Goal: Task Accomplishment & Management: Use online tool/utility

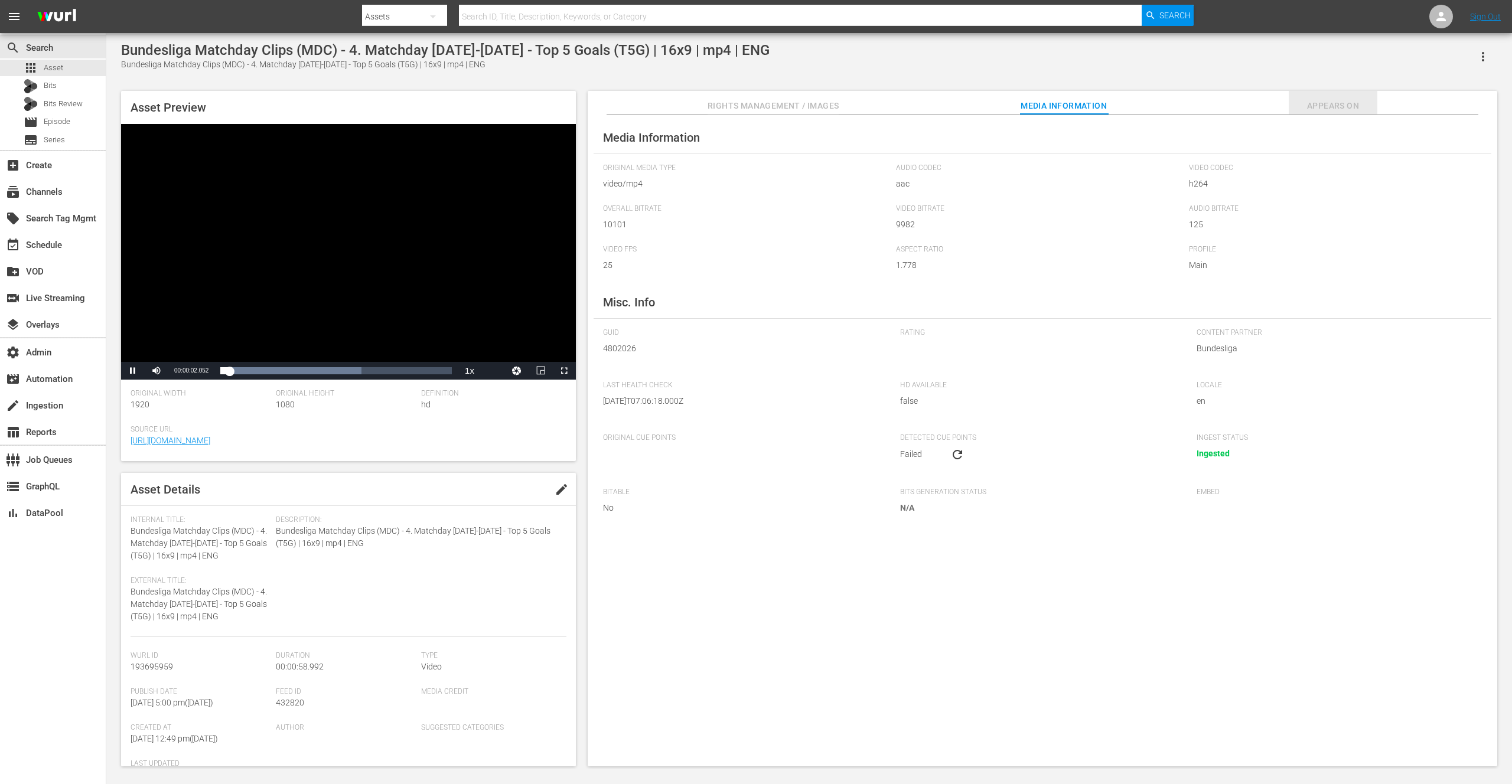
click at [1337, 107] on span "Appears On" at bounding box center [1333, 105] width 89 height 15
click at [56, 120] on span "Episode" at bounding box center [56, 122] width 27 height 12
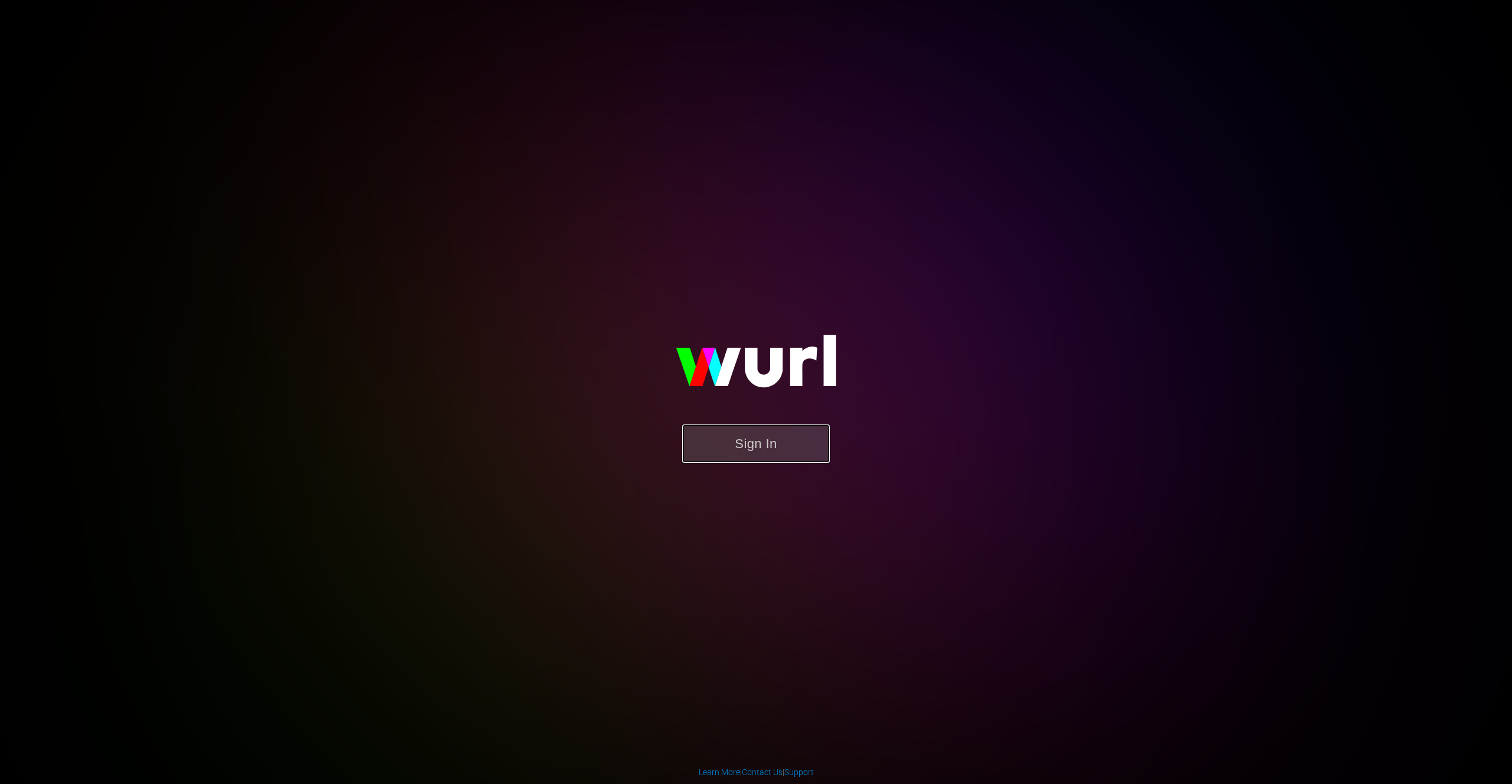
click at [758, 446] on button "Sign In" at bounding box center [756, 443] width 148 height 38
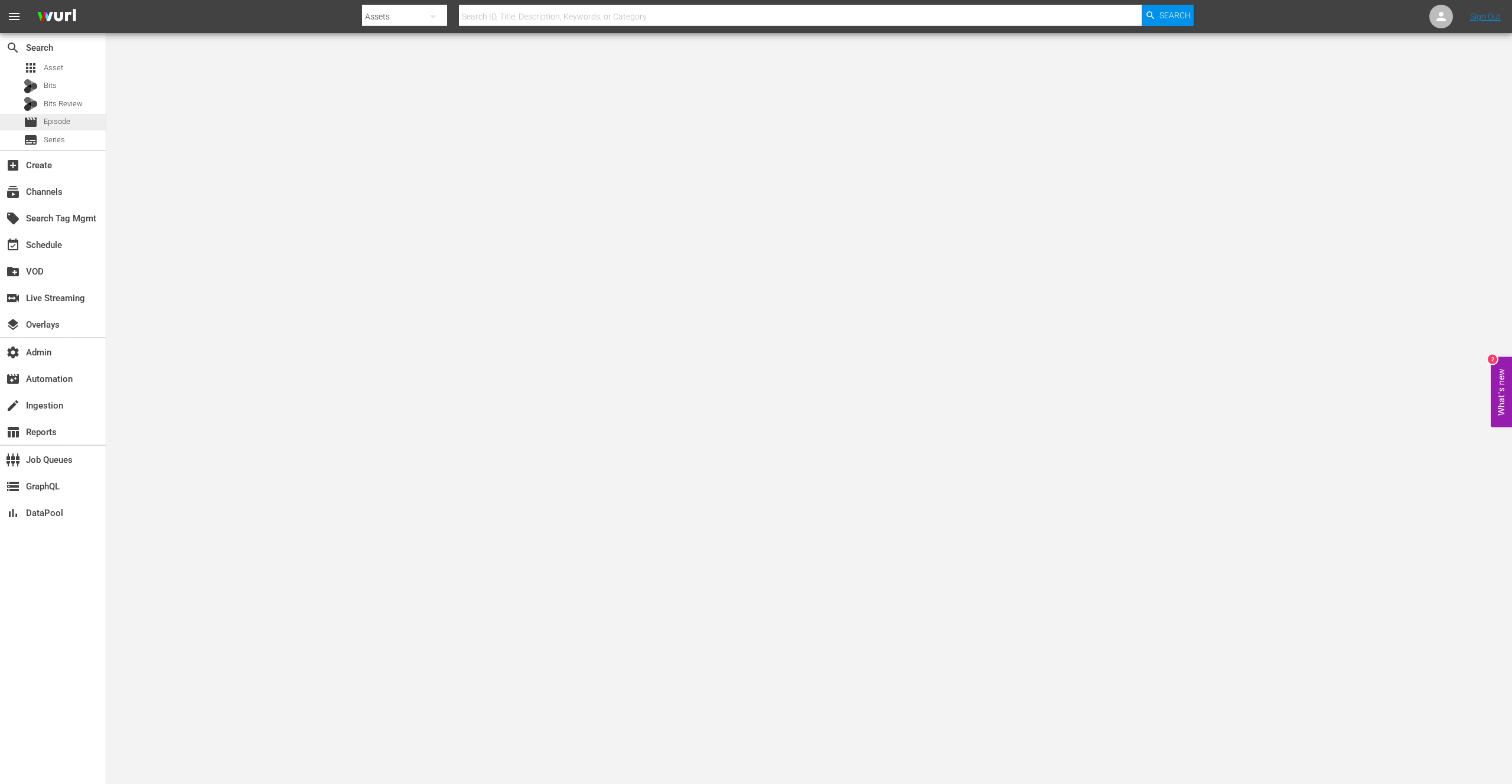
click at [55, 123] on span "Episode" at bounding box center [56, 122] width 27 height 12
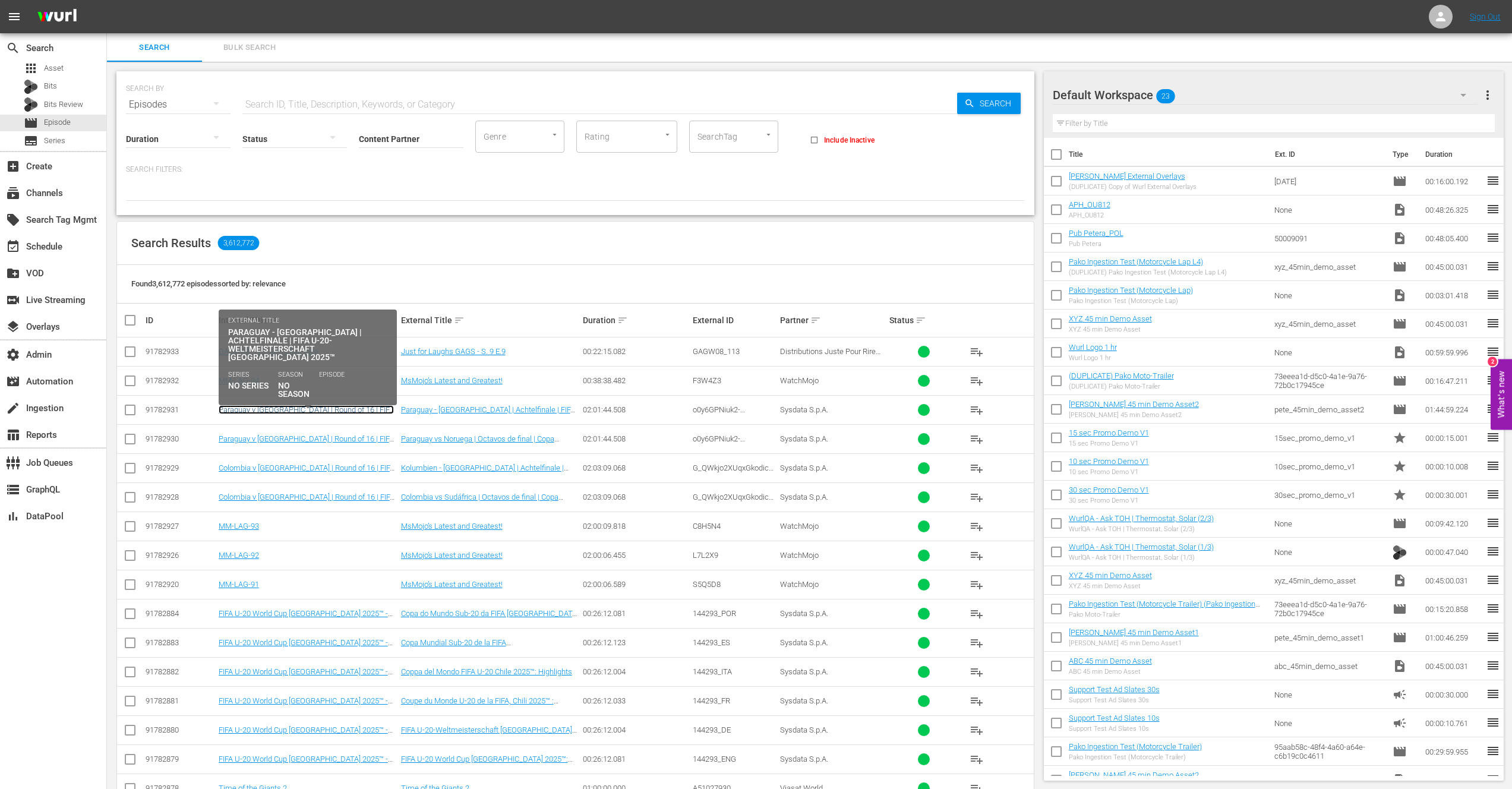
click at [281, 411] on link "Paraguay v Norway | Round of 16 | FIFA U-20 World Cup Chile 2025™ (DE)" at bounding box center [306, 414] width 175 height 18
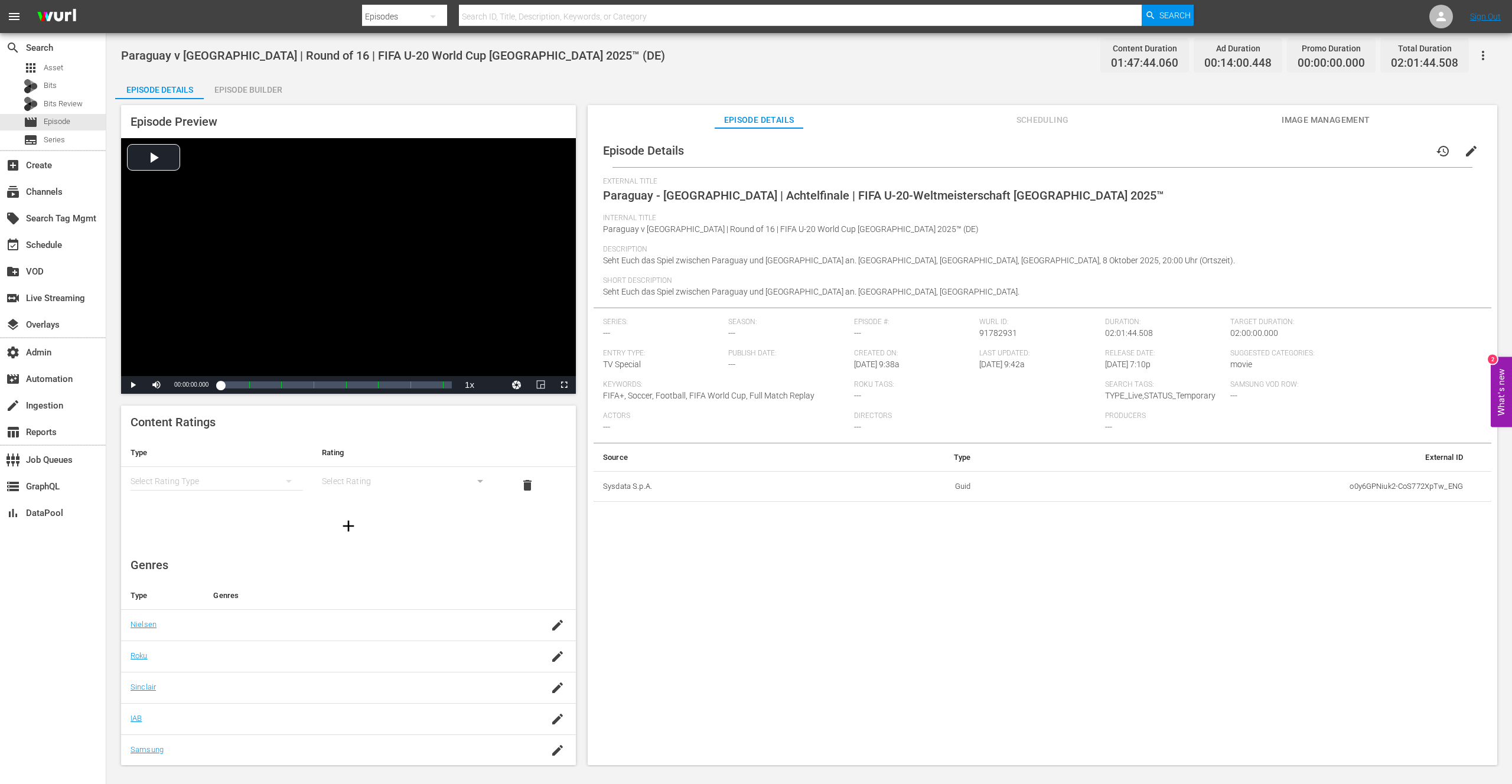
click at [259, 93] on div "Episode Builder" at bounding box center [248, 90] width 89 height 29
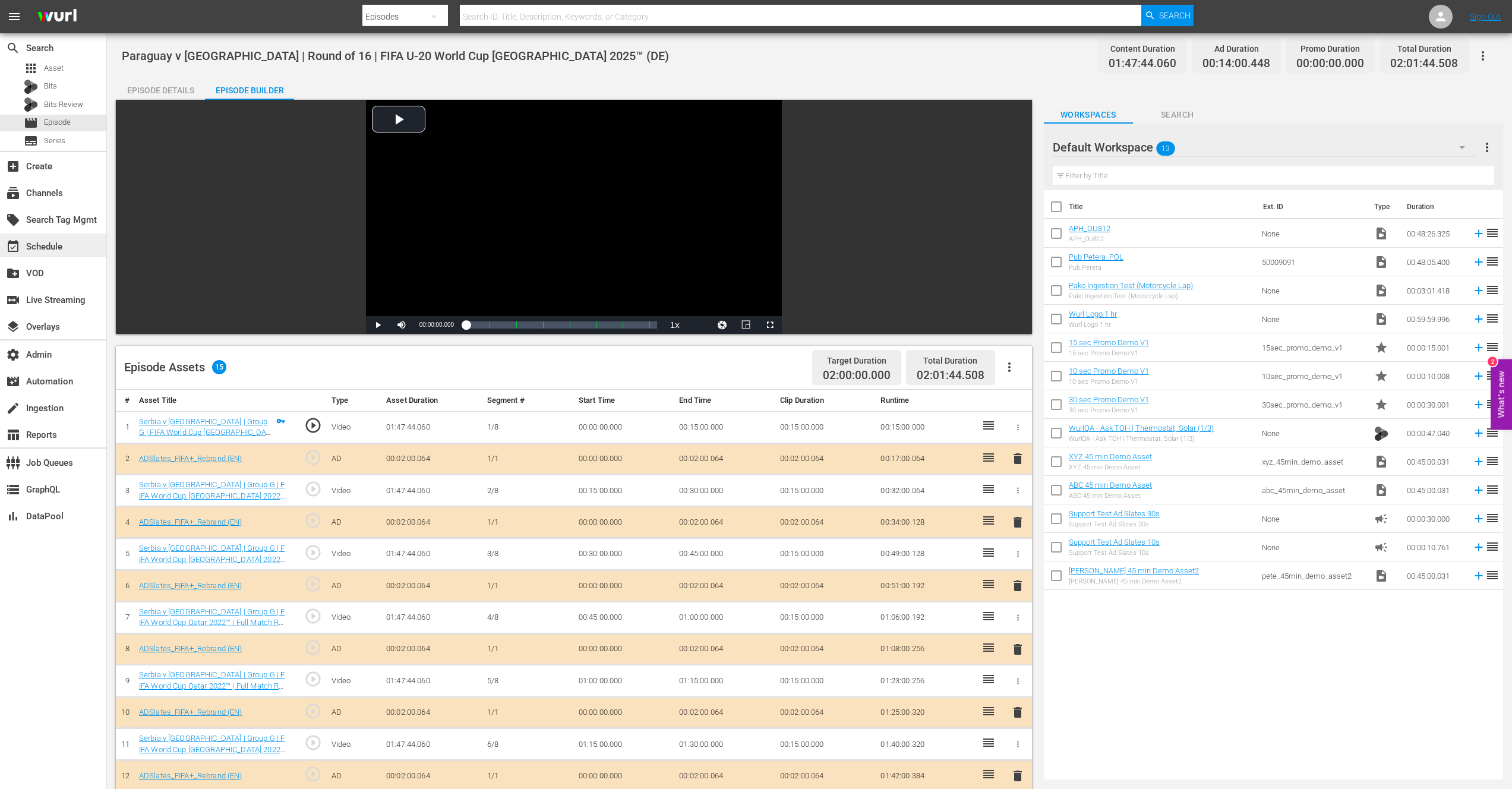
click at [58, 246] on div "event_available Schedule" at bounding box center [33, 245] width 66 height 11
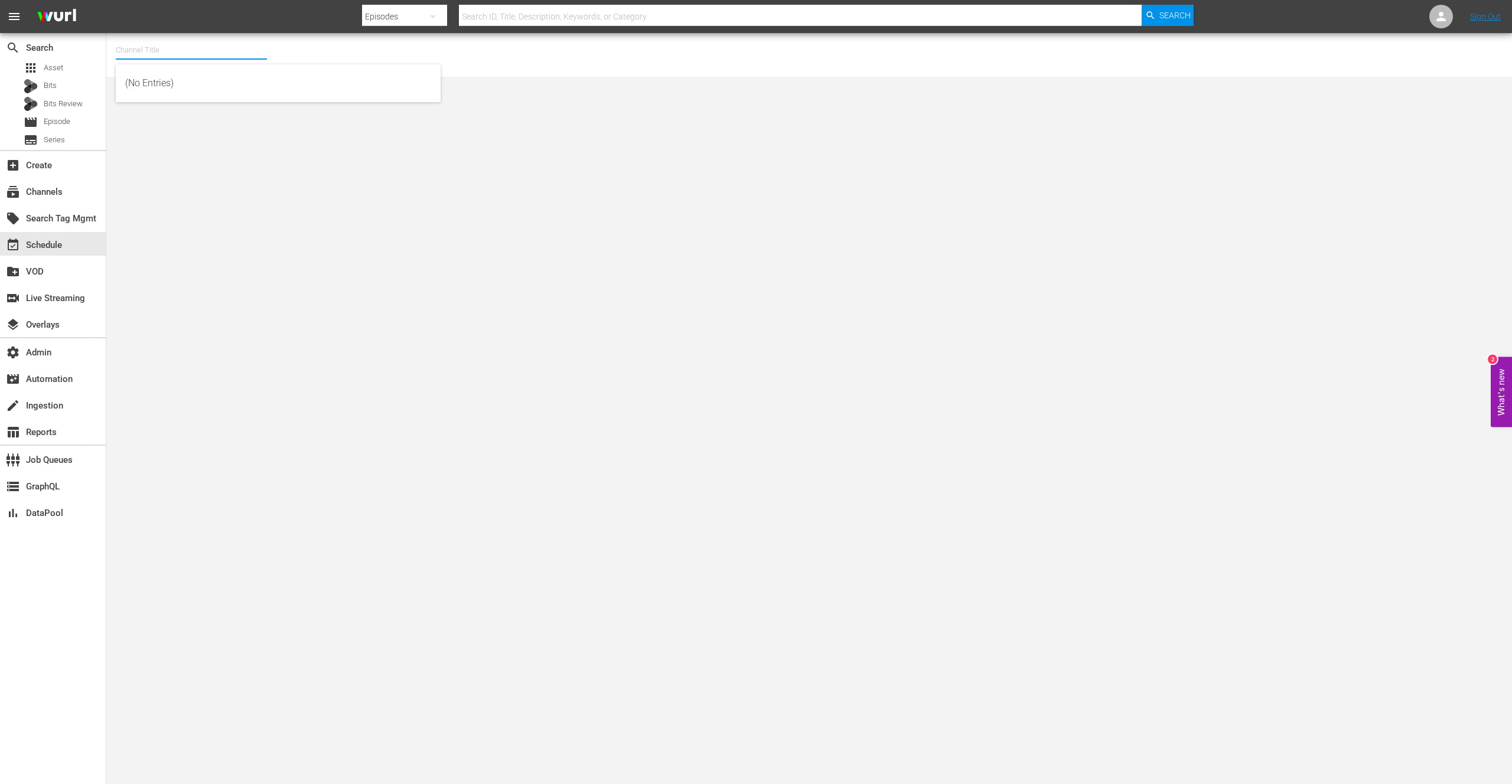
click at [152, 51] on input "text" at bounding box center [191, 50] width 151 height 29
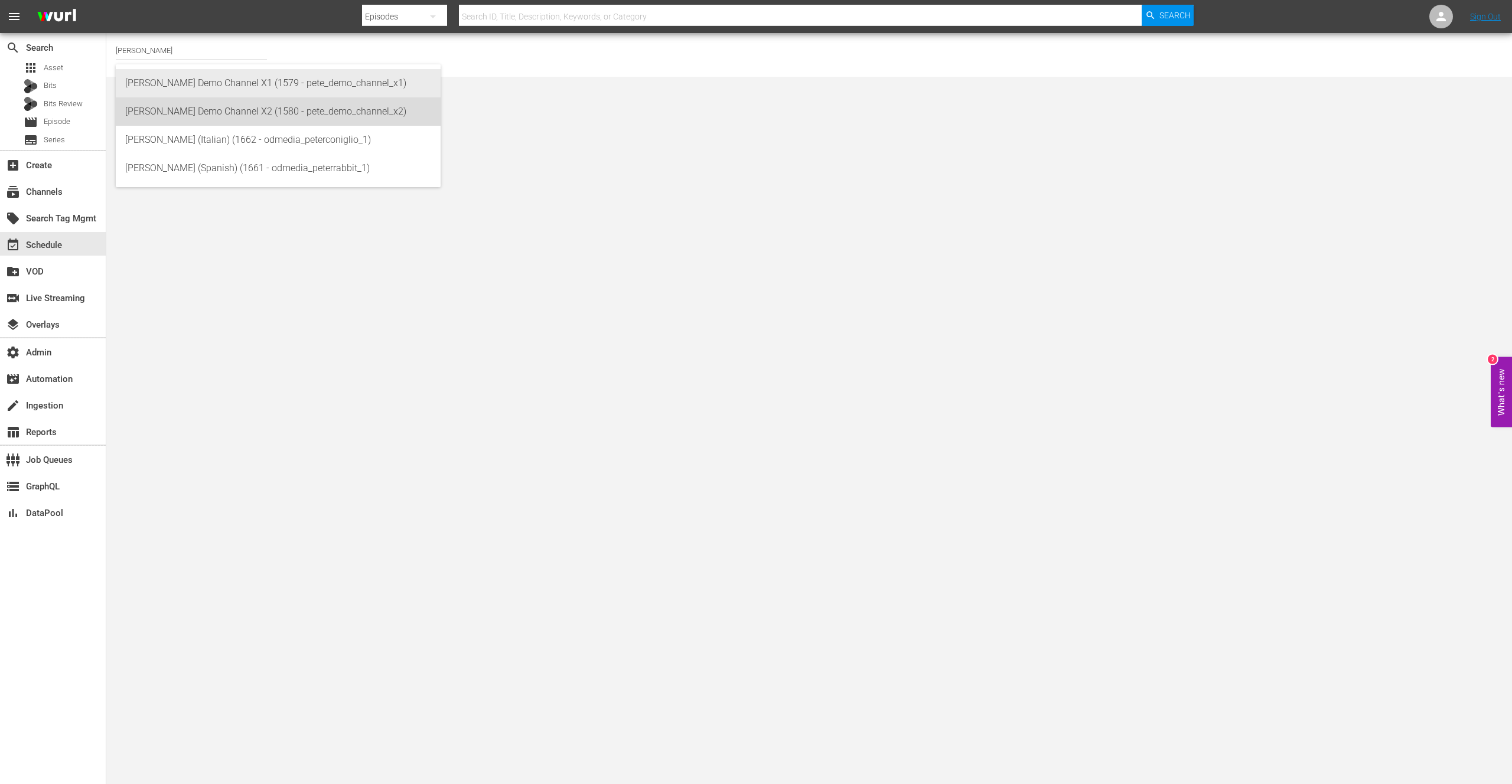
click at [328, 113] on div "Pete Demo Channel X2 (1580 - pete_demo_channel_x2)" at bounding box center [278, 111] width 306 height 29
type input "Pete Demo Channel X2 (1580 - pete_demo_channel_x2)"
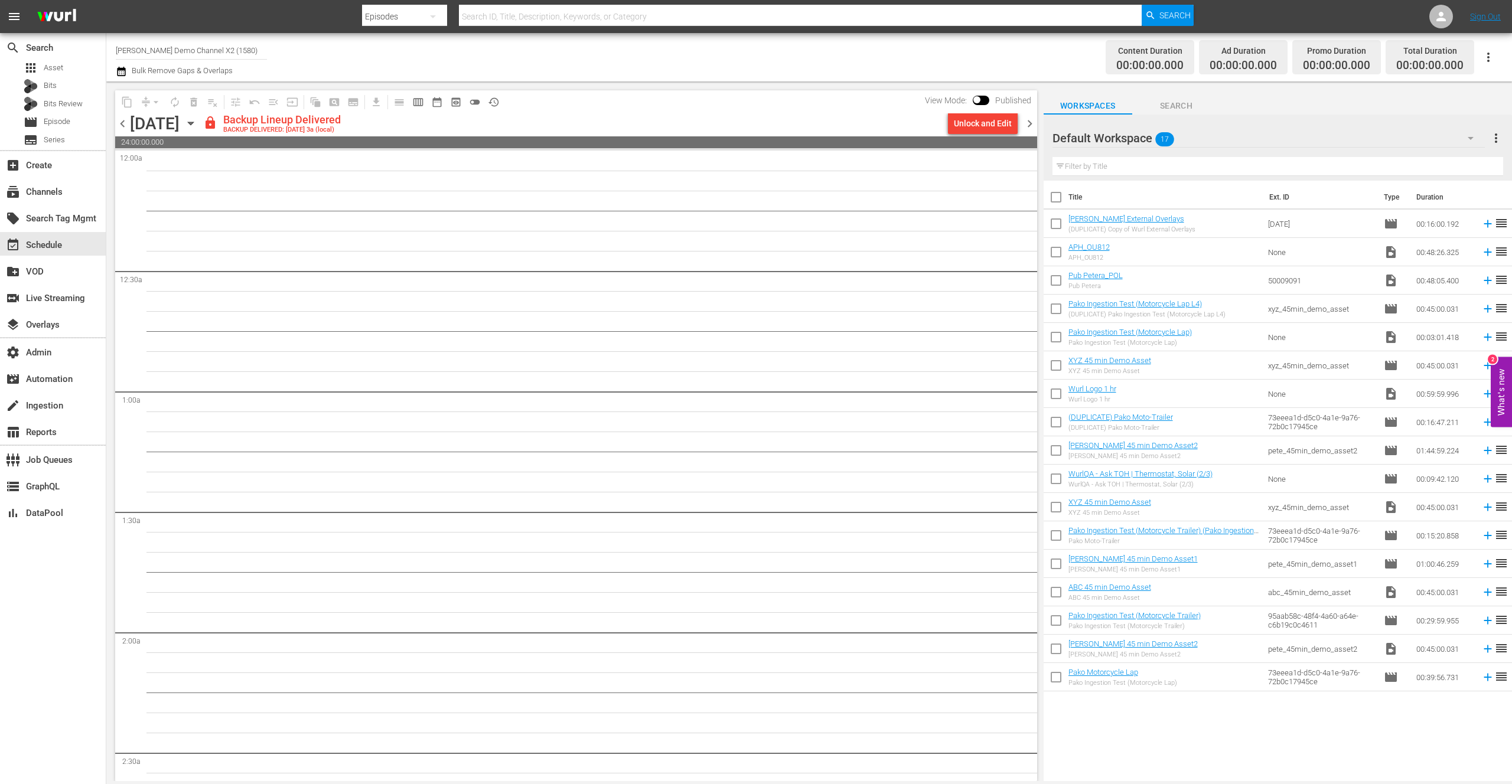
click at [1027, 124] on span "chevron_right" at bounding box center [1029, 123] width 15 height 15
click at [1026, 124] on span "chevron_right" at bounding box center [1029, 123] width 15 height 15
click at [992, 123] on div "Unlock and Edit" at bounding box center [982, 124] width 58 height 22
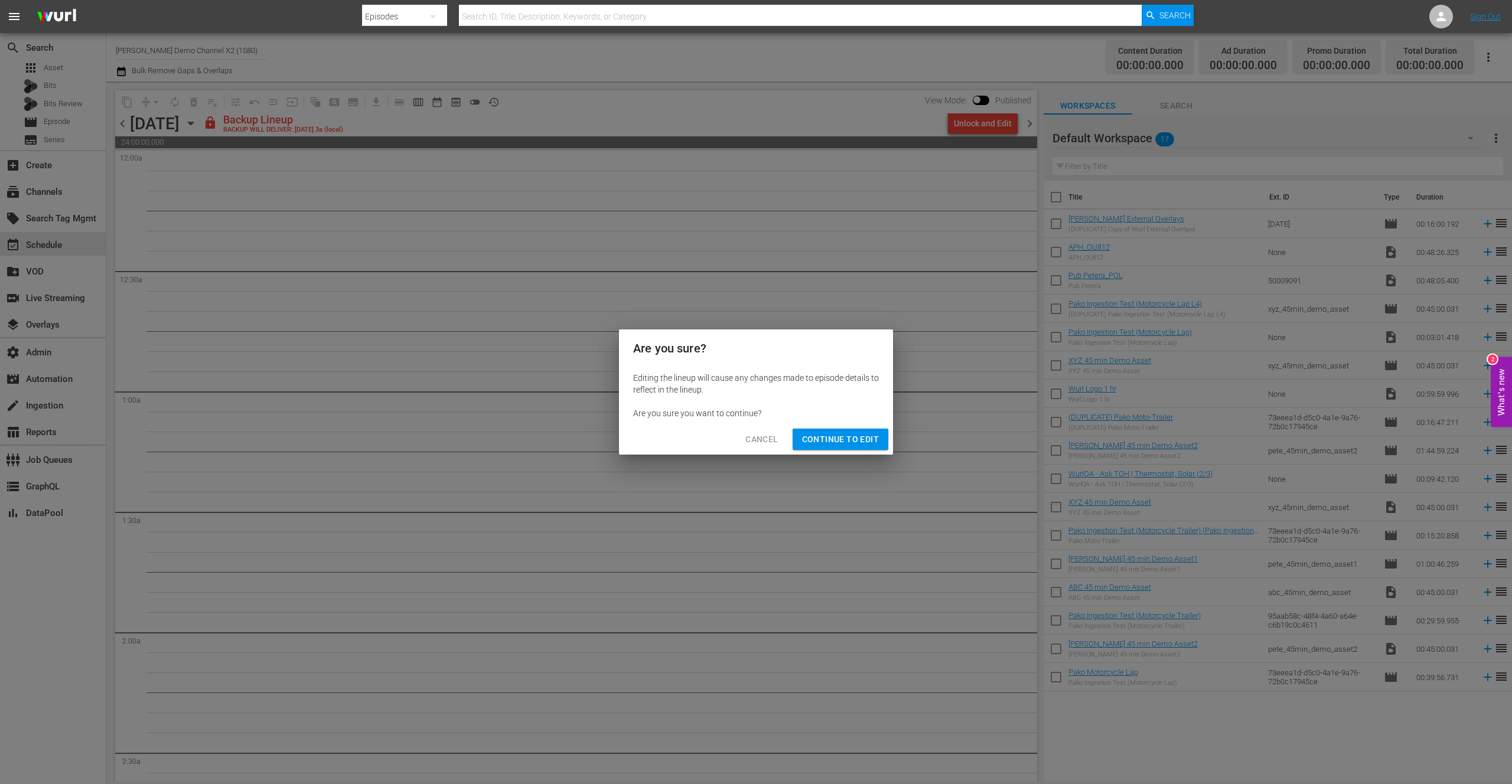
click at [837, 441] on span "Continue to Edit" at bounding box center [840, 439] width 77 height 15
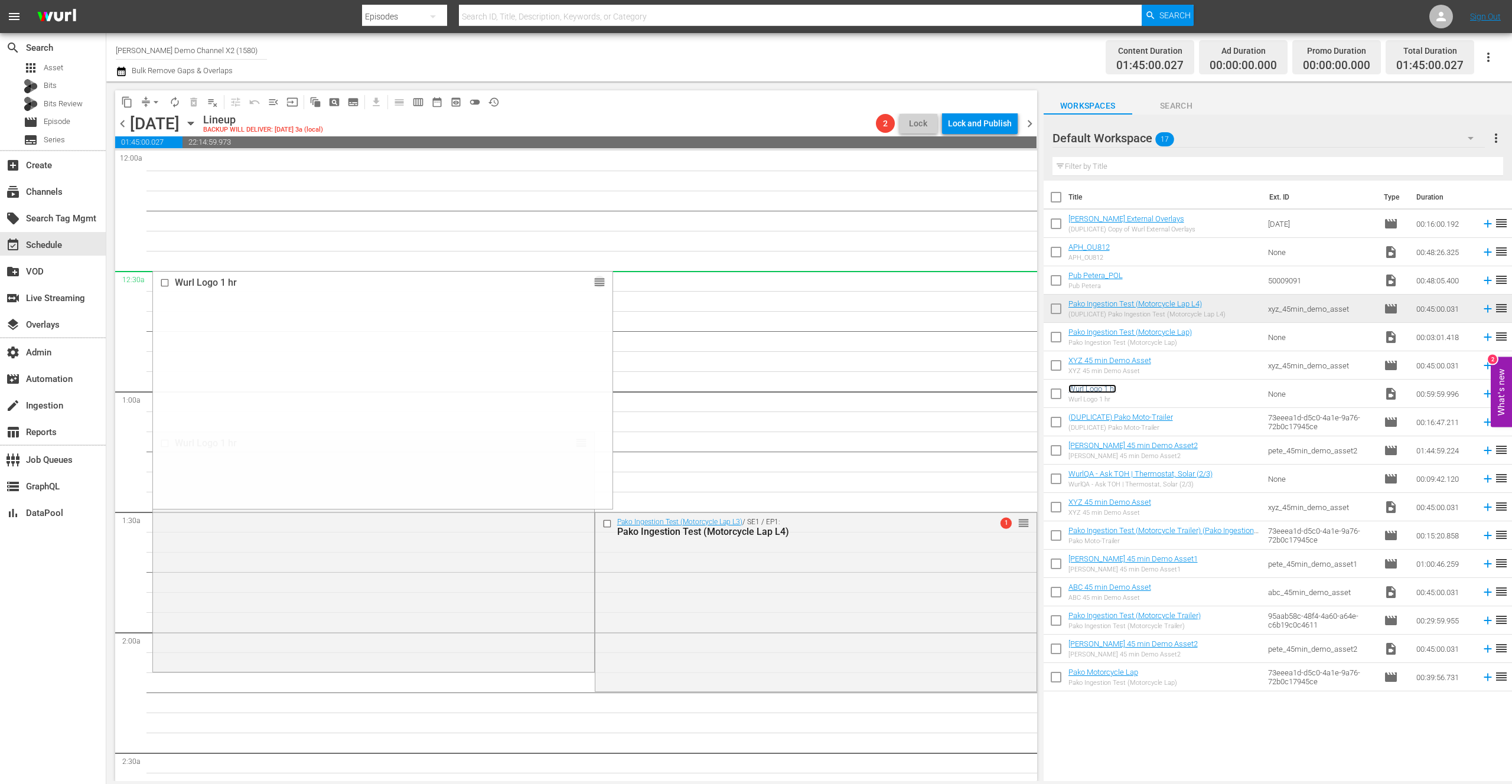
drag, startPoint x: 577, startPoint y: 440, endPoint x: 704, endPoint y: 290, distance: 196.5
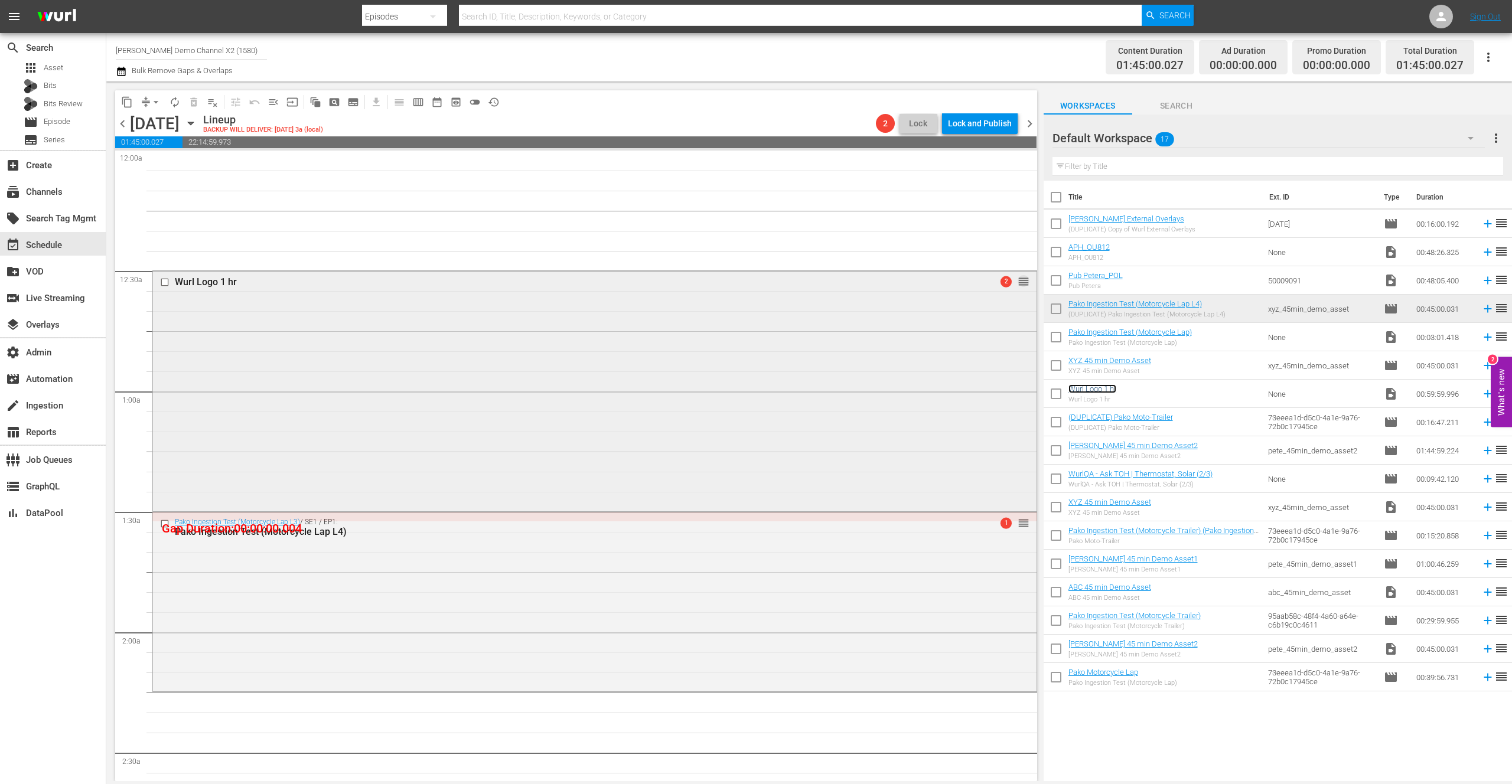
click at [1018, 282] on span "reorder" at bounding box center [1023, 281] width 12 height 13
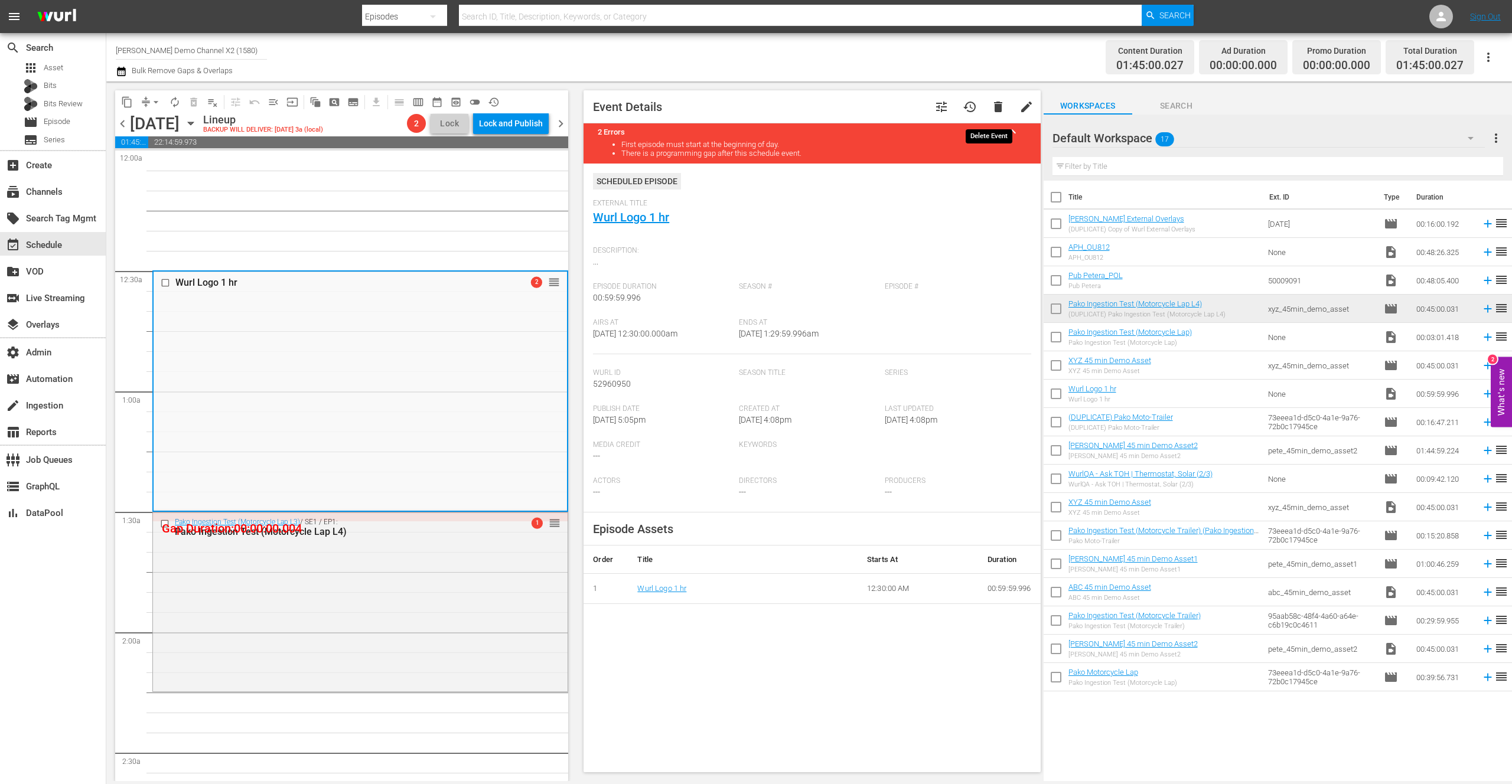
click at [991, 108] on span "delete" at bounding box center [998, 106] width 14 height 14
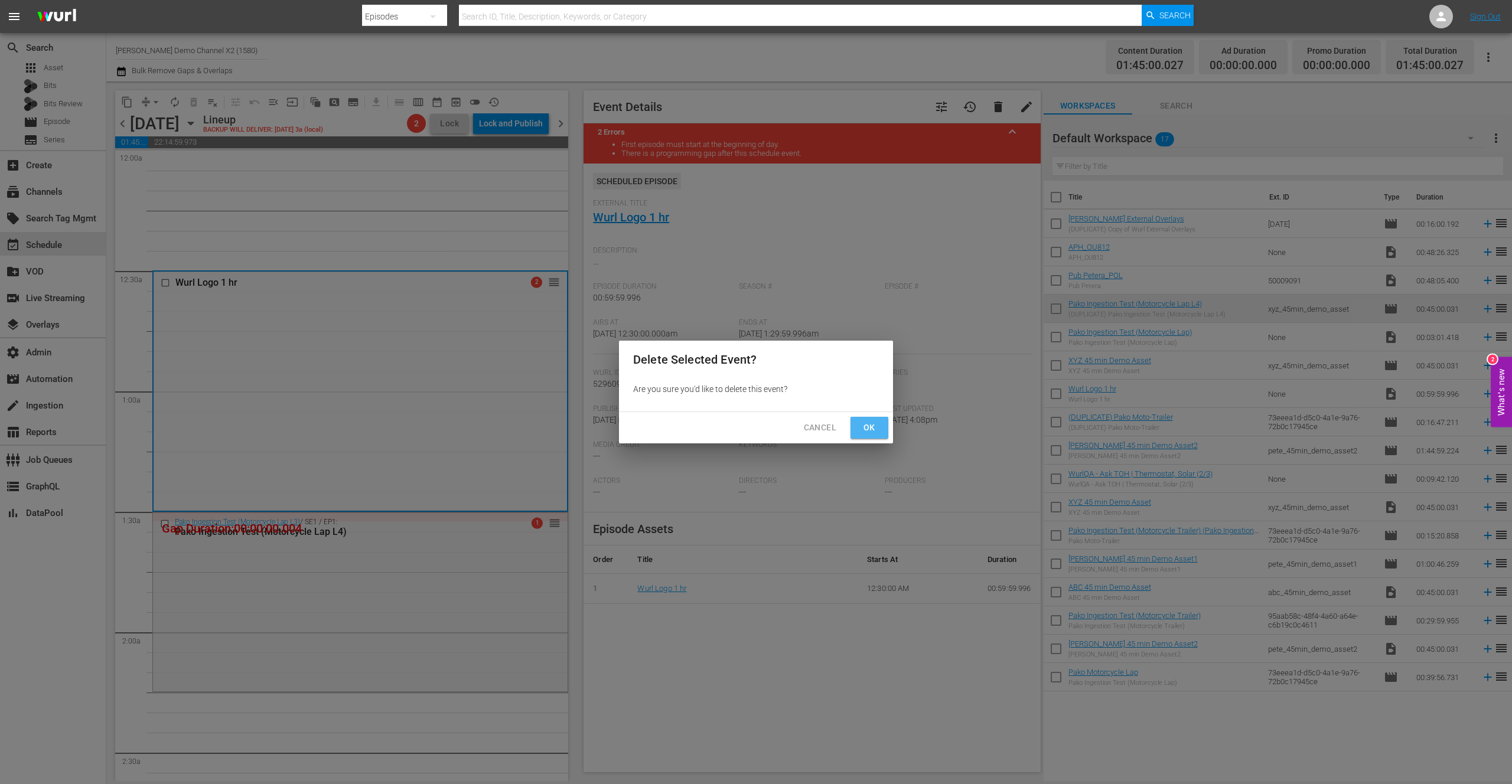
click at [865, 422] on span "Ok" at bounding box center [869, 427] width 19 height 15
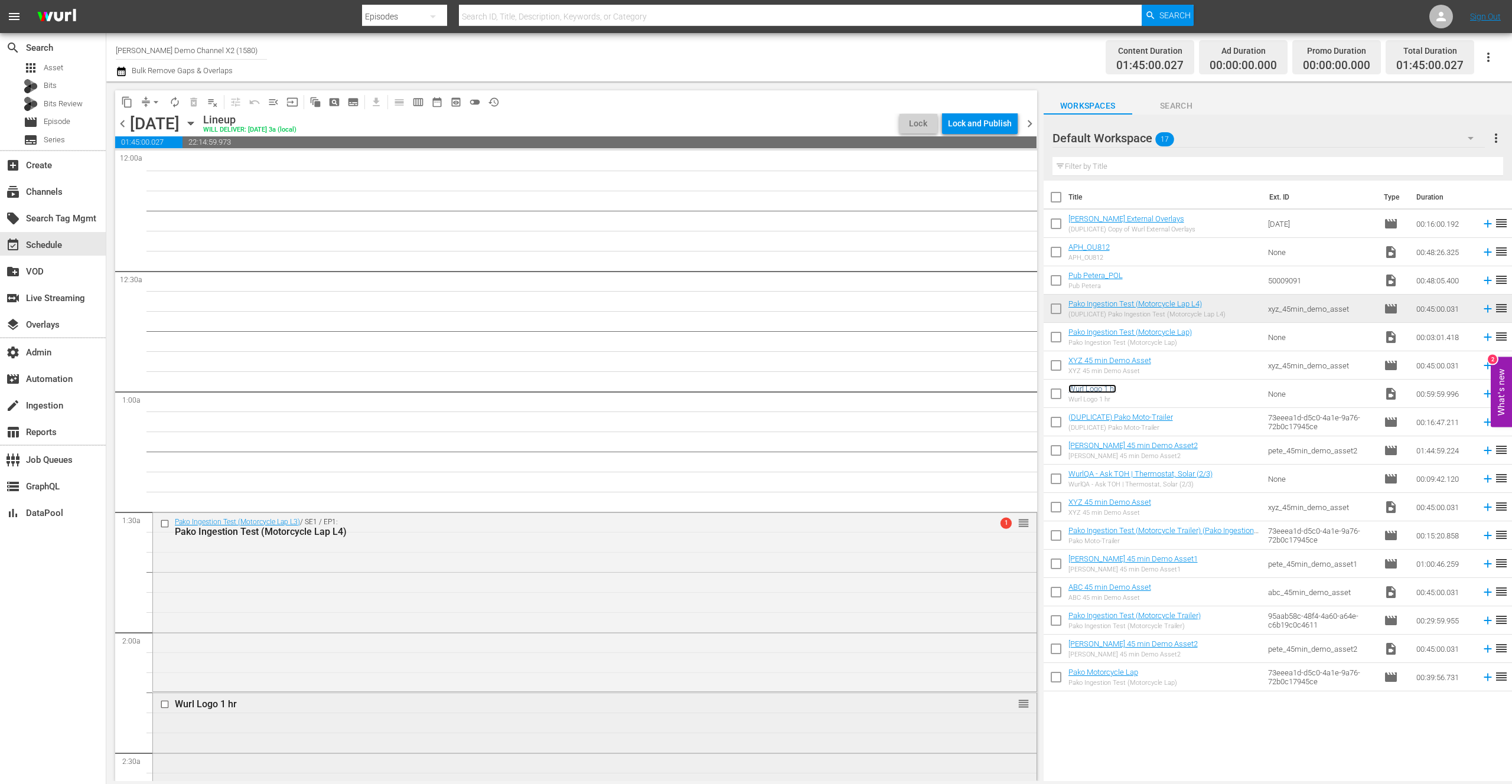
click at [1018, 706] on span "reorder" at bounding box center [1023, 703] width 12 height 13
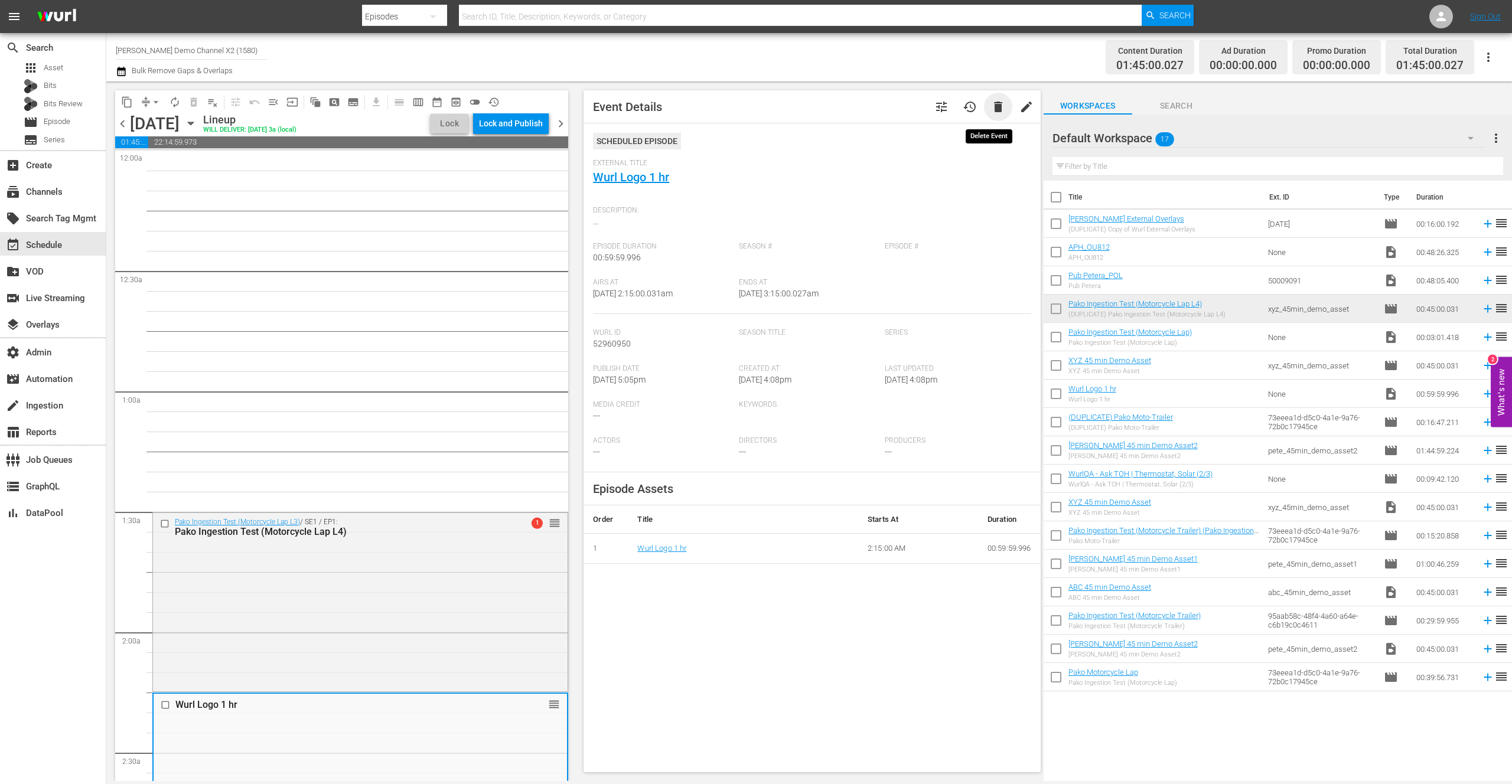
click at [991, 105] on span "delete" at bounding box center [998, 106] width 14 height 14
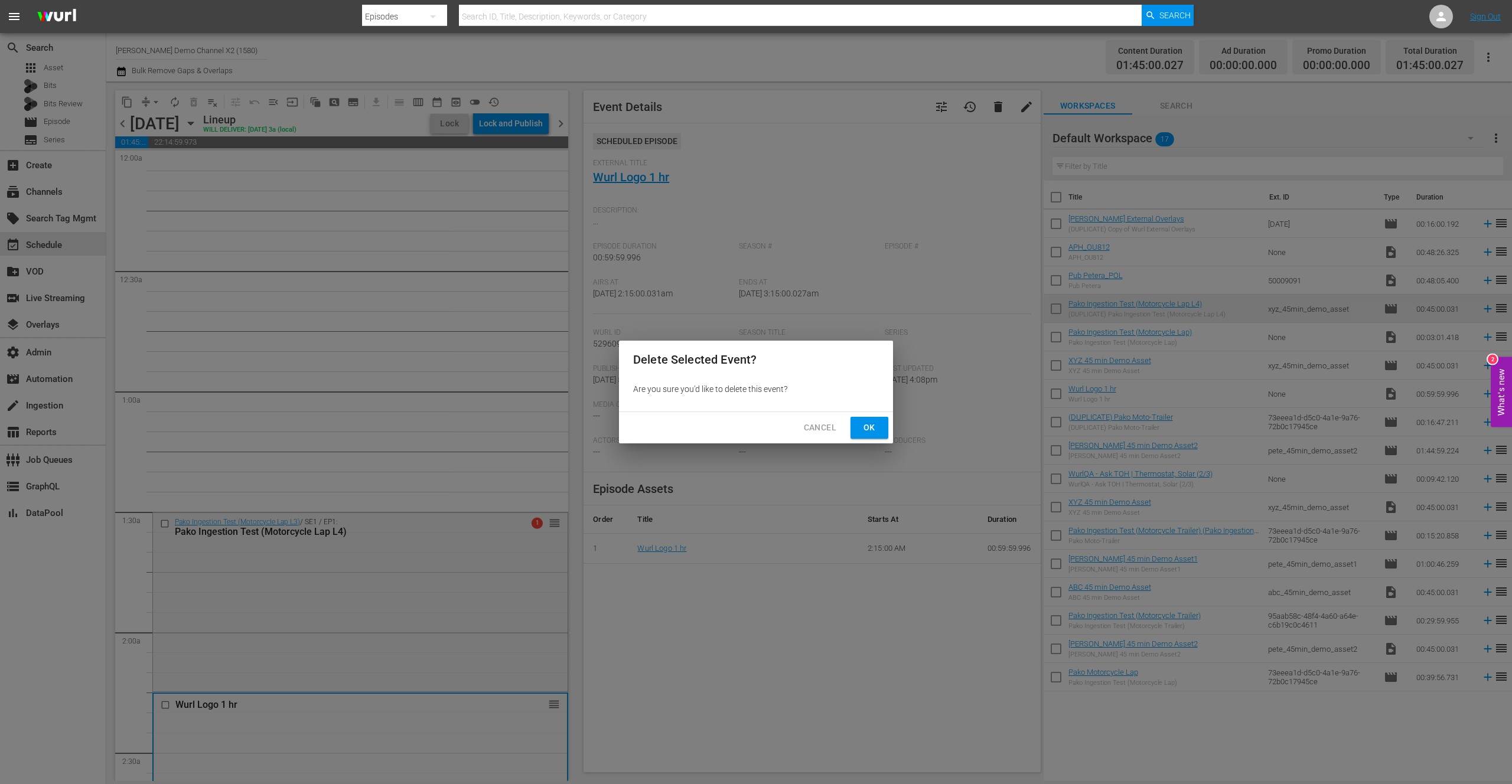
click at [864, 425] on span "Ok" at bounding box center [869, 427] width 19 height 15
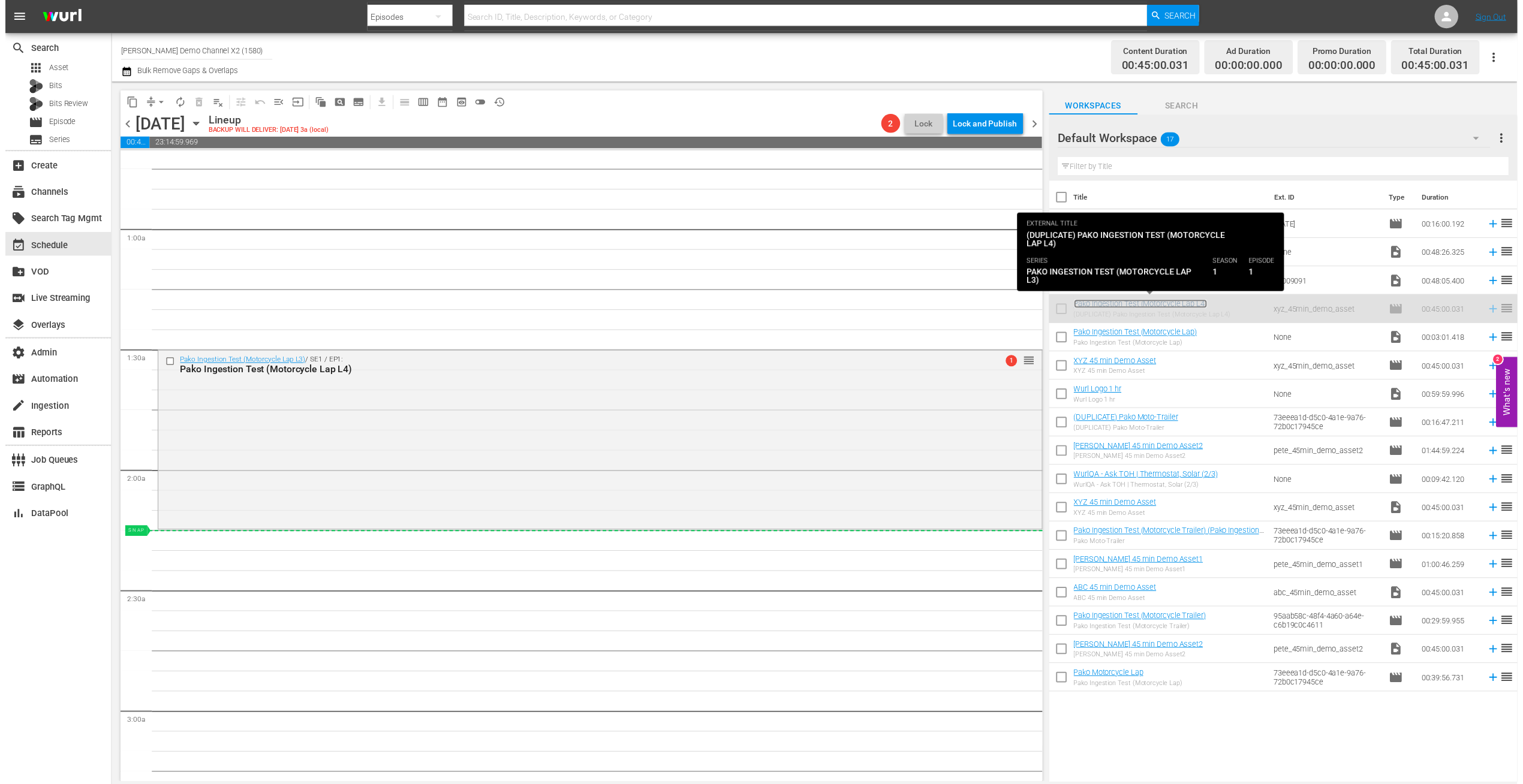
scroll to position [182, 0]
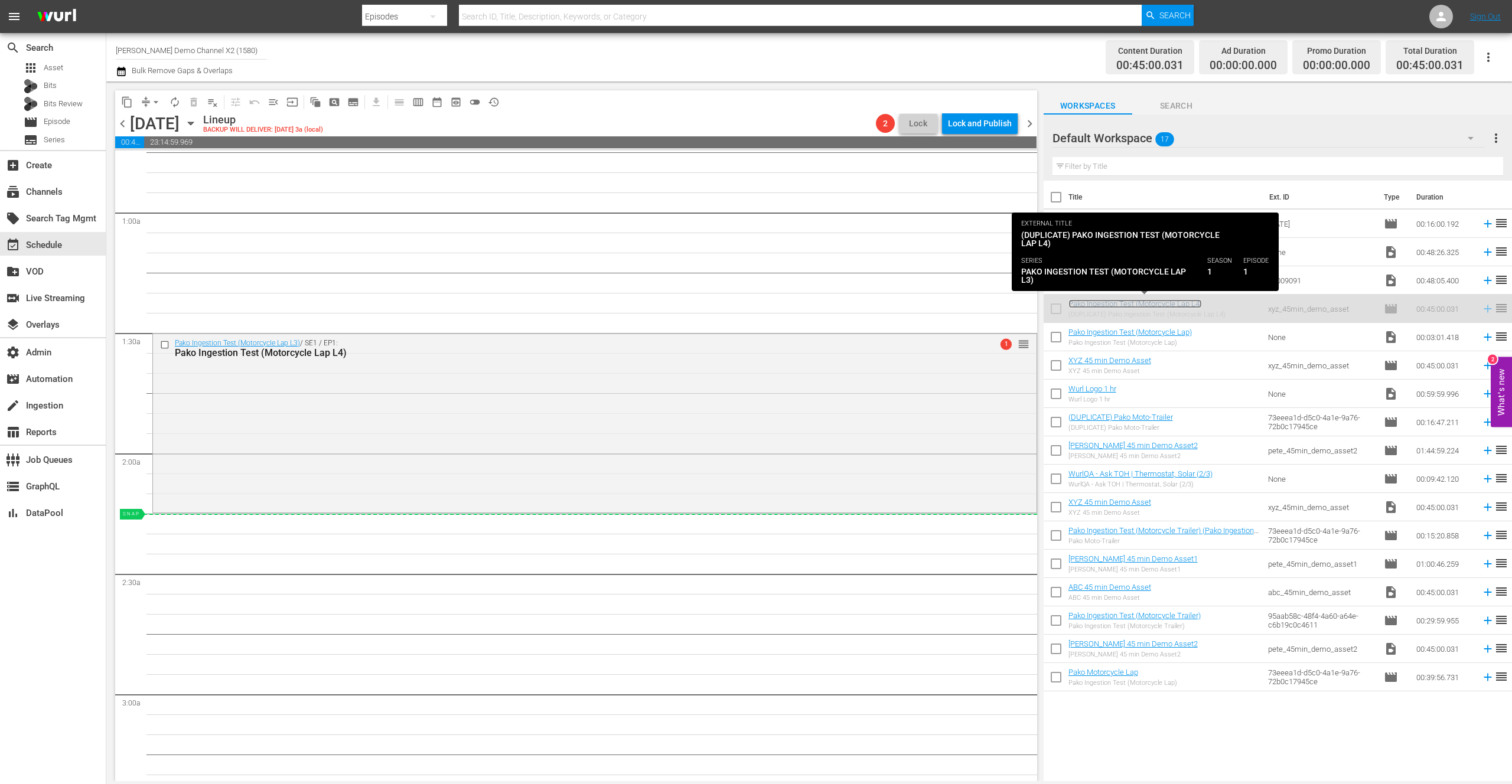
drag, startPoint x: 1138, startPoint y: 306, endPoint x: 324, endPoint y: 536, distance: 845.9
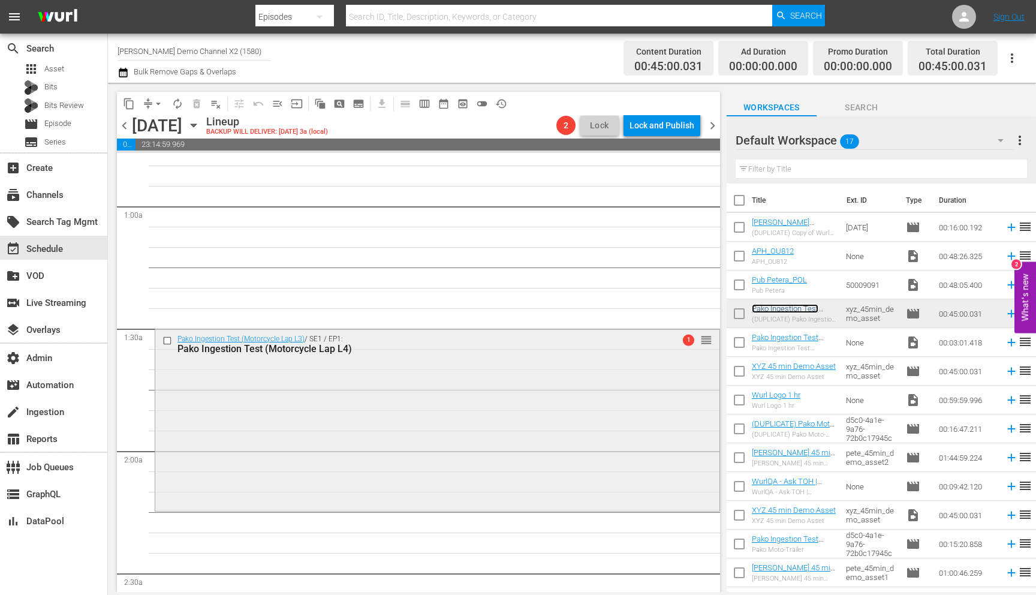
scroll to position [207, 0]
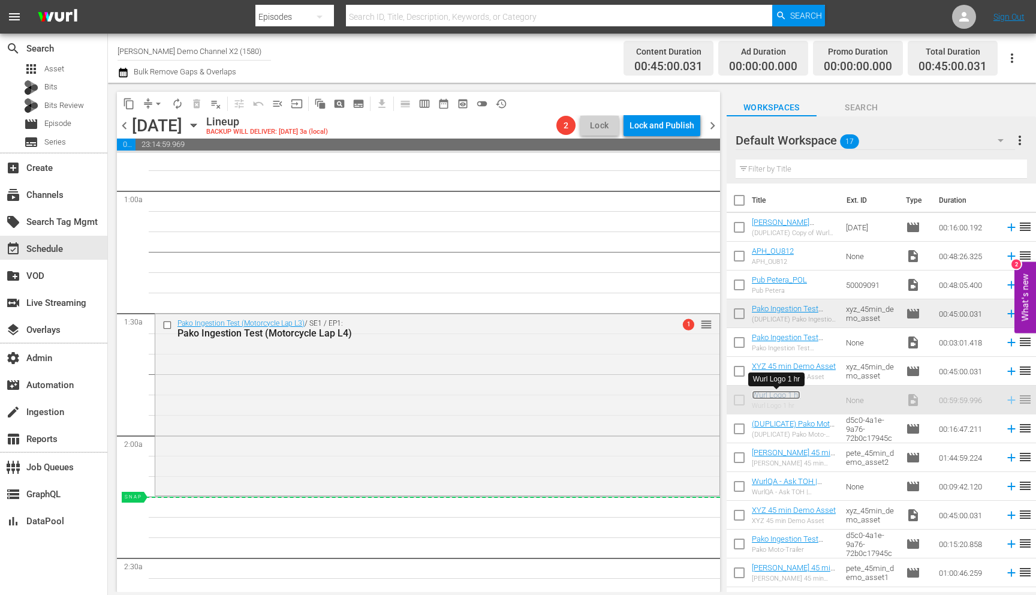
drag, startPoint x: 785, startPoint y: 394, endPoint x: 358, endPoint y: 501, distance: 440.0
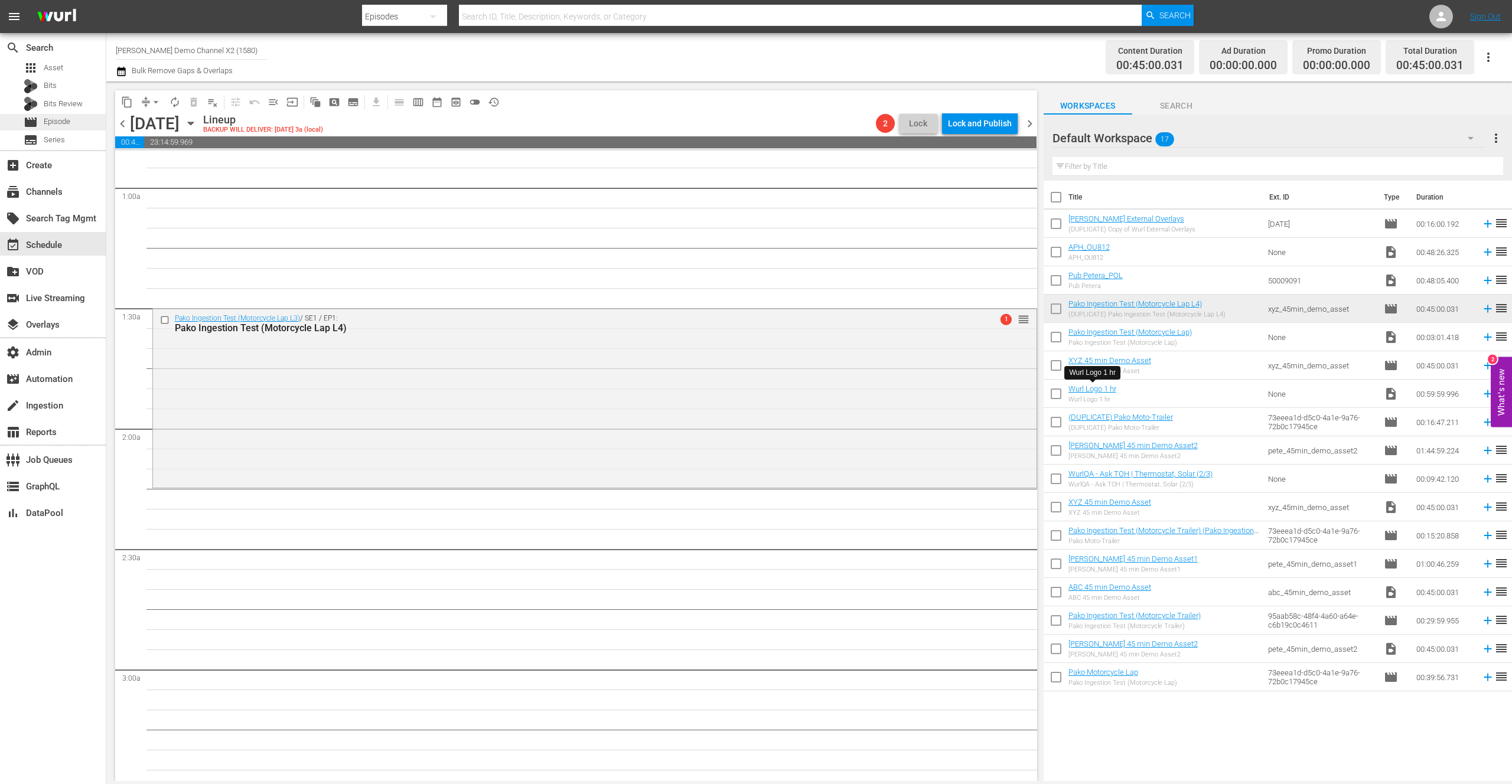
click at [53, 119] on span "Episode" at bounding box center [56, 122] width 27 height 12
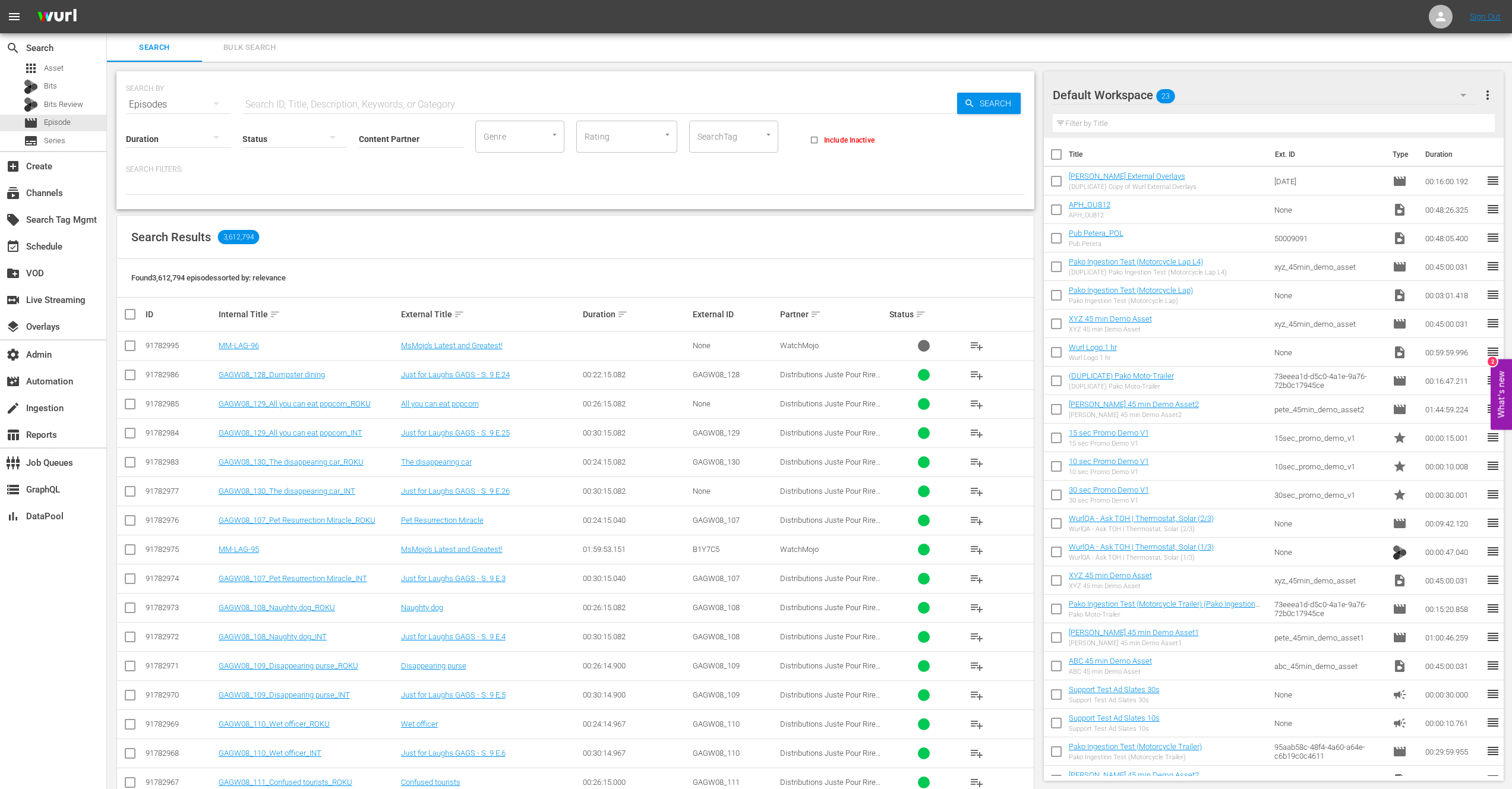
click at [307, 106] on input "text" at bounding box center [599, 104] width 714 height 29
type input "Anita: Speaking"
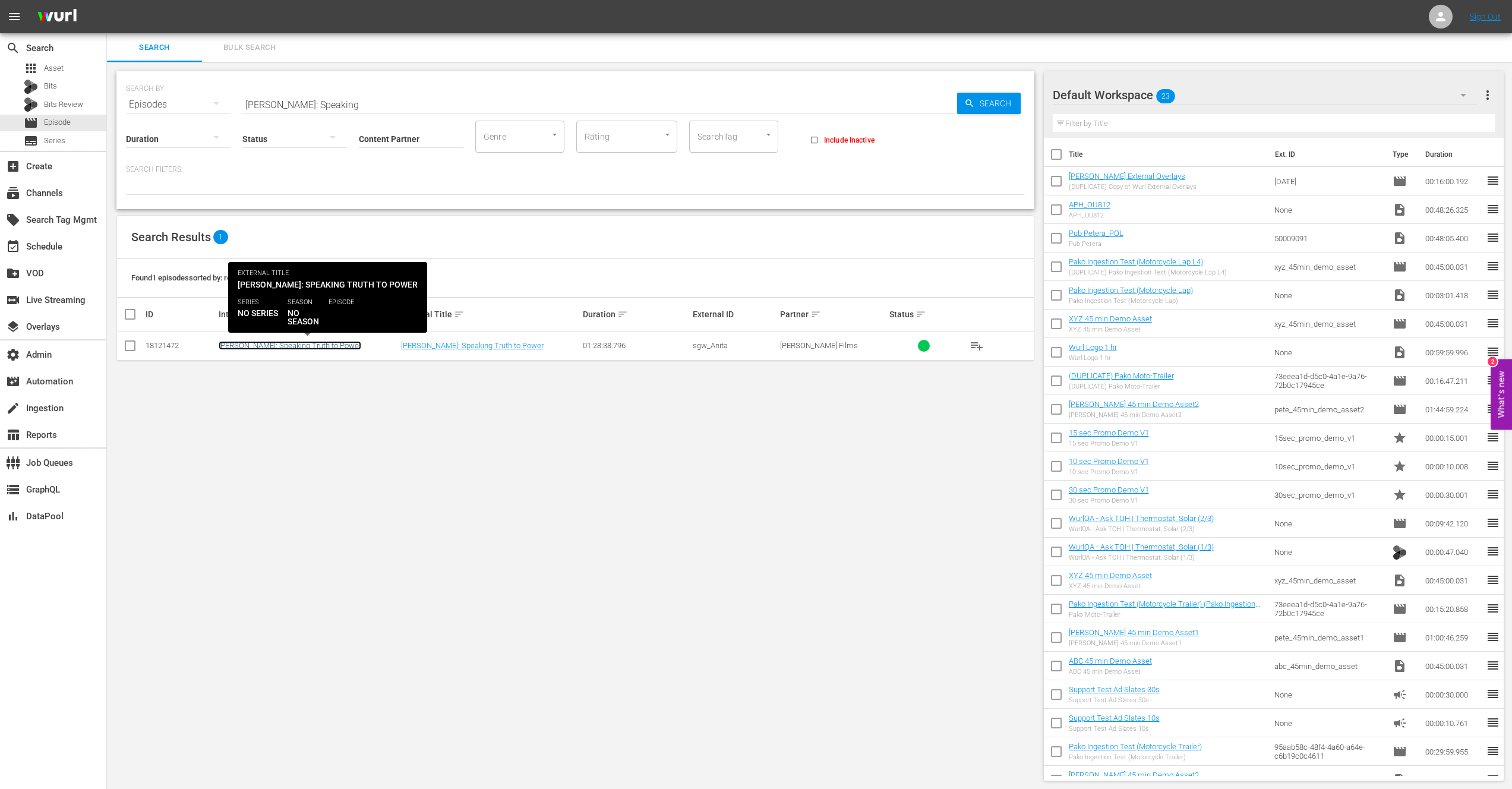
click at [296, 347] on link "Anita: Speaking Truth to Power" at bounding box center [290, 345] width 143 height 9
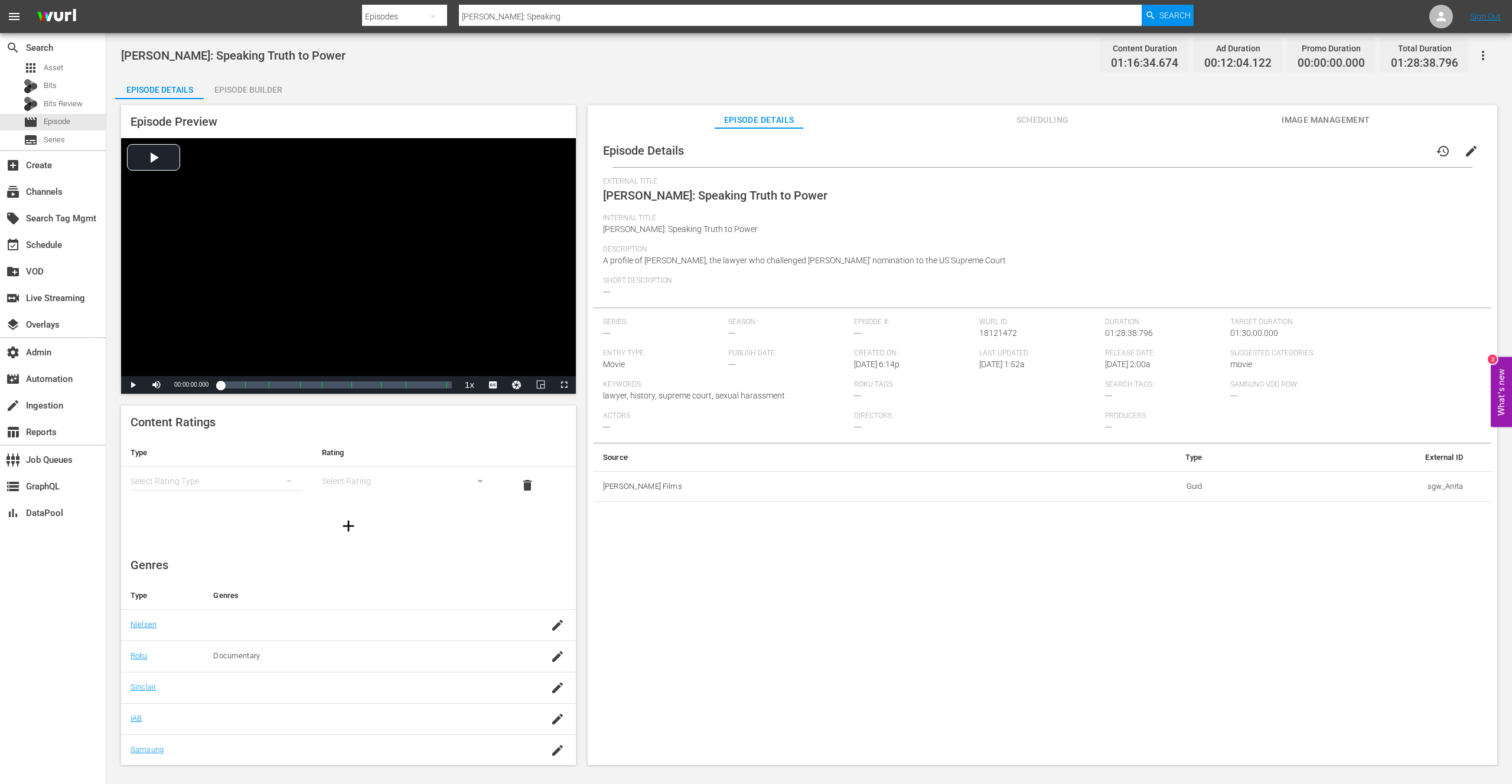
click at [262, 93] on div "Episode Builder" at bounding box center [248, 90] width 89 height 29
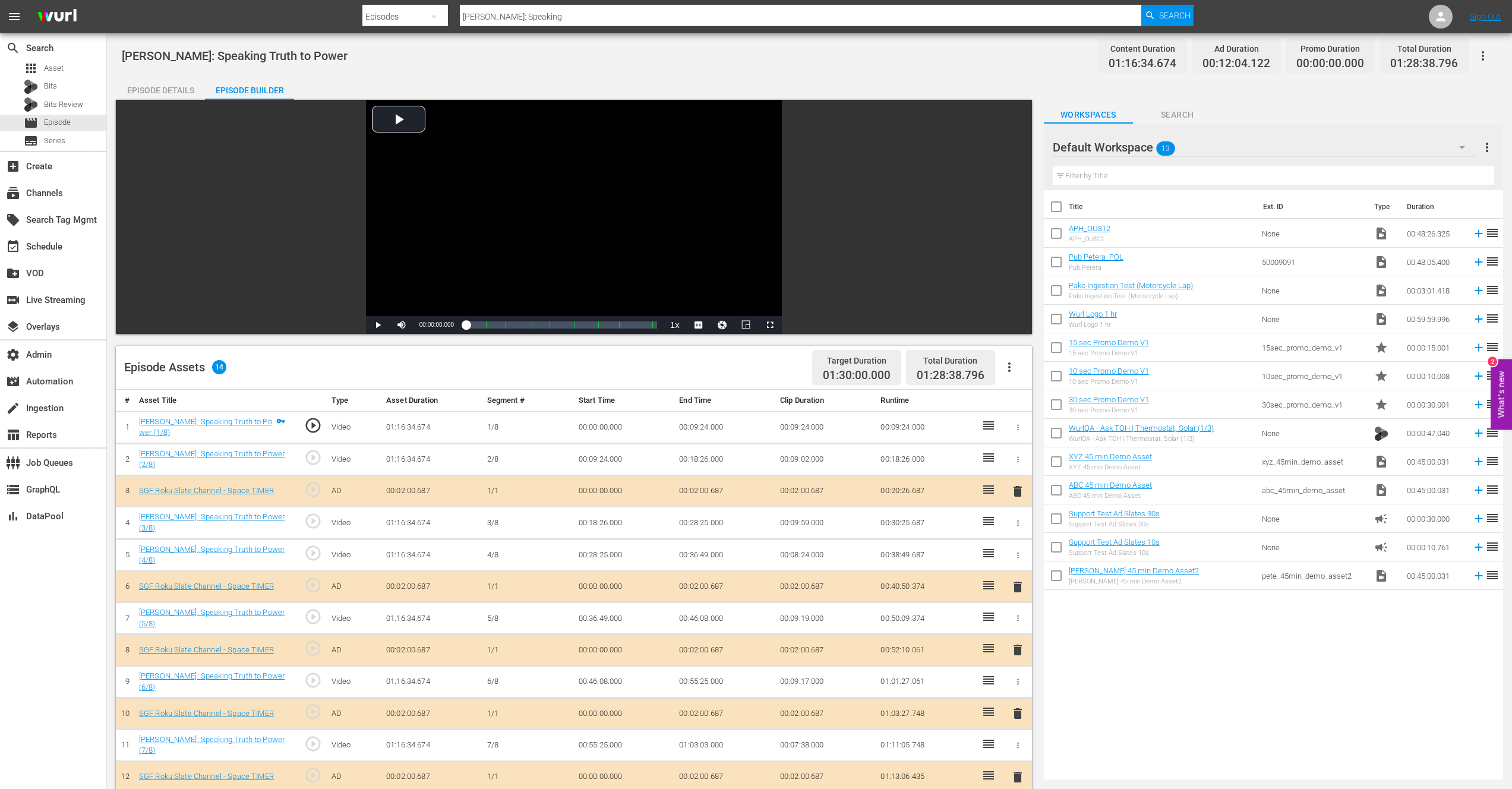
click at [1013, 365] on icon "button" at bounding box center [1009, 367] width 14 height 14
click at [876, 62] on div "Anita: Speaking Truth to Power Content Duration 01:16:34.674 Ad Duration 00:12:…" at bounding box center [810, 56] width 1375 height 27
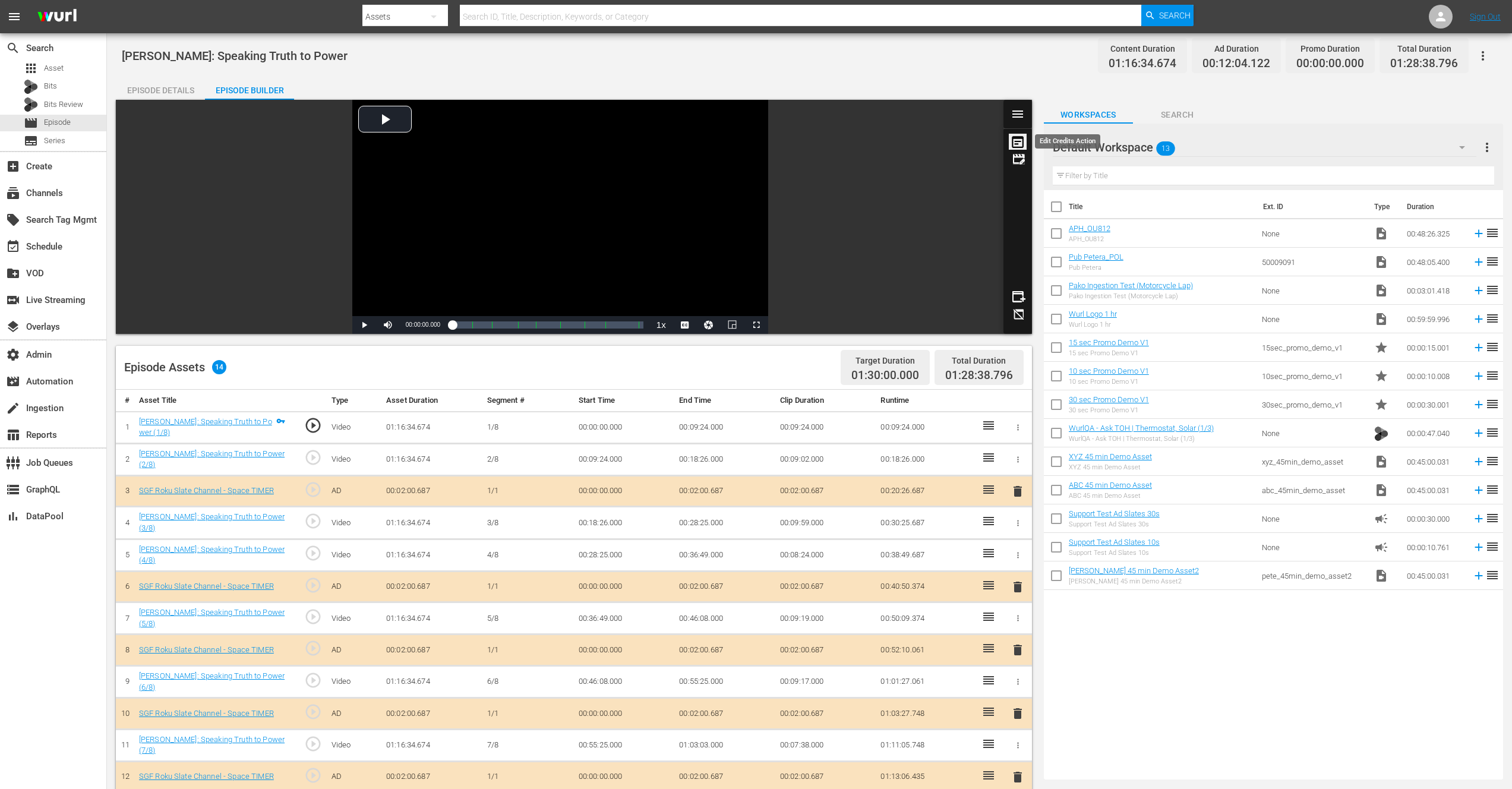
click at [1020, 144] on icon at bounding box center [1018, 141] width 18 height 17
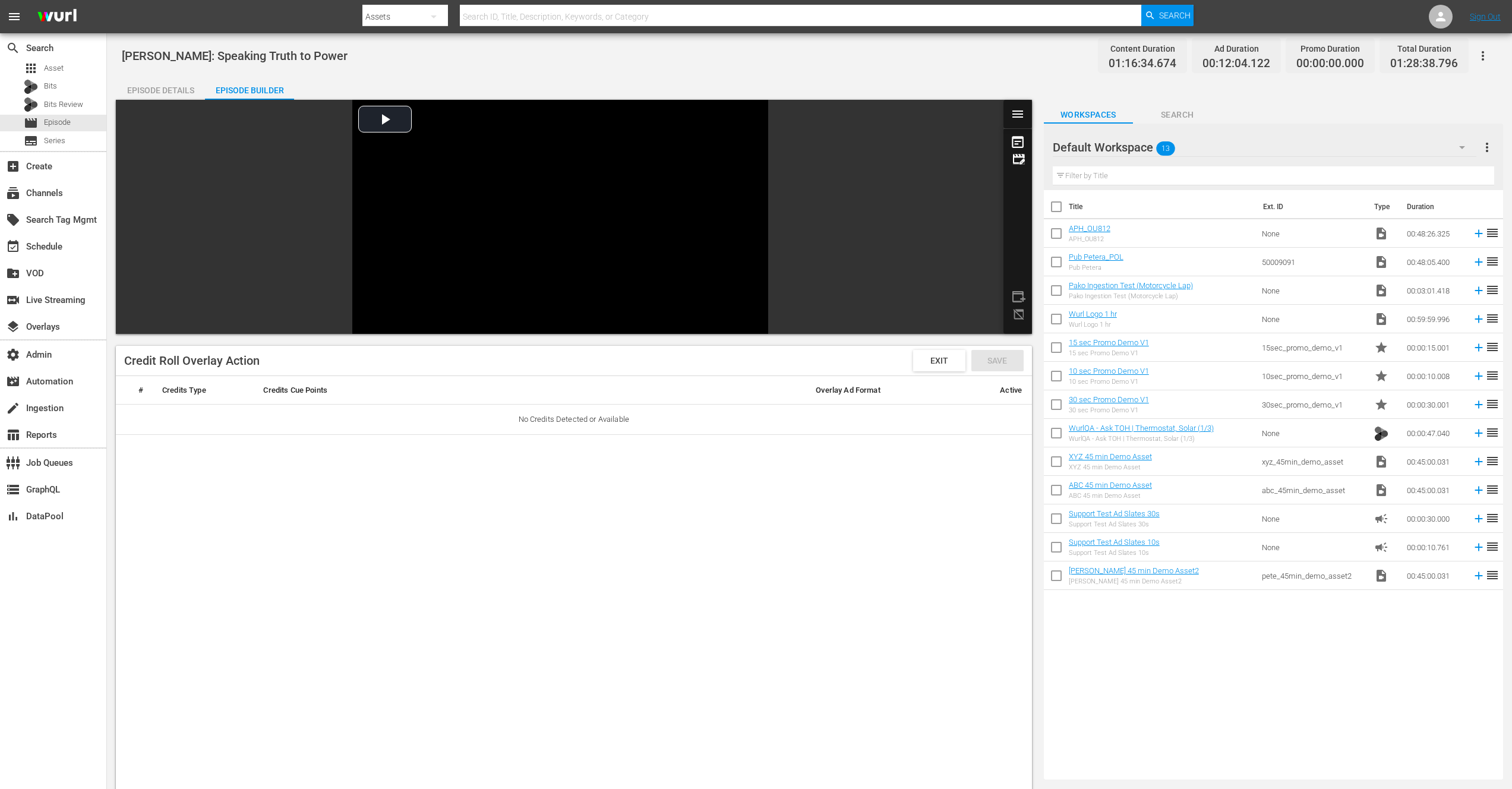
click at [919, 229] on div "Video Player is loading. Play Video Play Mute Current Time 00:00:00.000 / Durat…" at bounding box center [560, 217] width 889 height 234
click at [909, 220] on div "Video Player is loading. Play Video Play Mute Current Time 00:00:00.000 / Durat…" at bounding box center [560, 217] width 889 height 234
click at [56, 123] on span "Episode" at bounding box center [56, 123] width 27 height 12
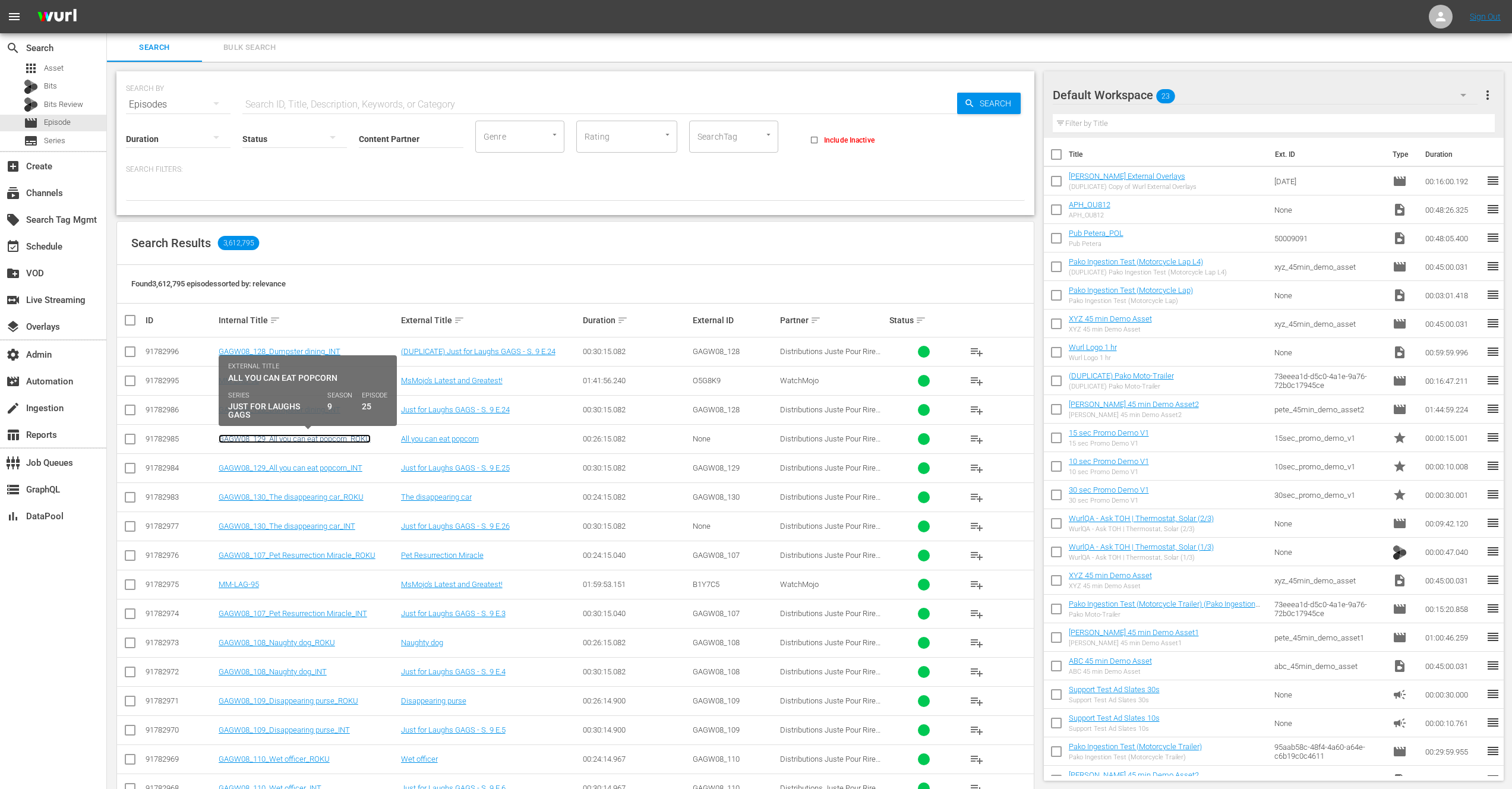
click at [266, 440] on link "GAGW08_129_All you can eat popcorn_ROKU" at bounding box center [294, 438] width 152 height 9
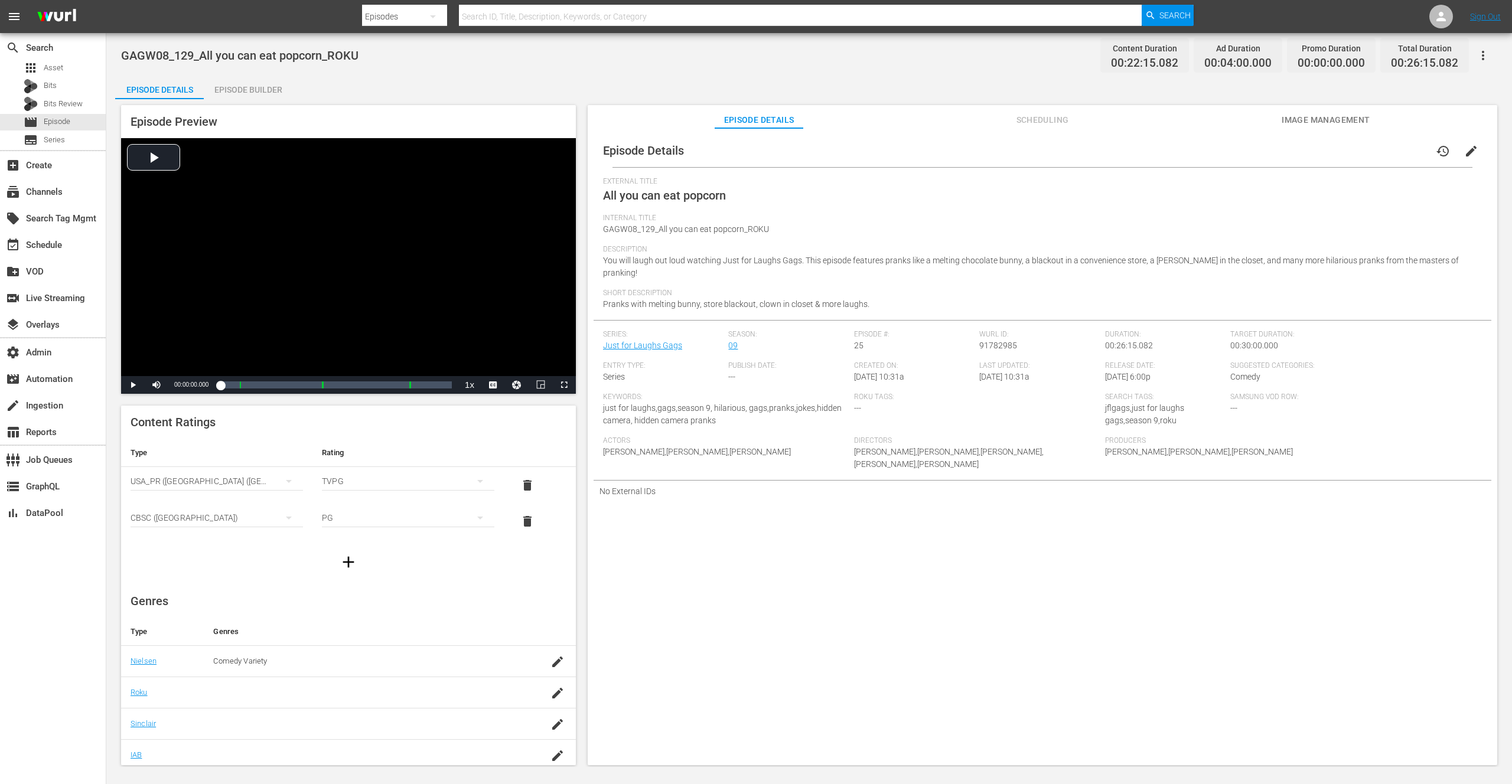
click at [268, 91] on div "Episode Builder" at bounding box center [248, 90] width 89 height 29
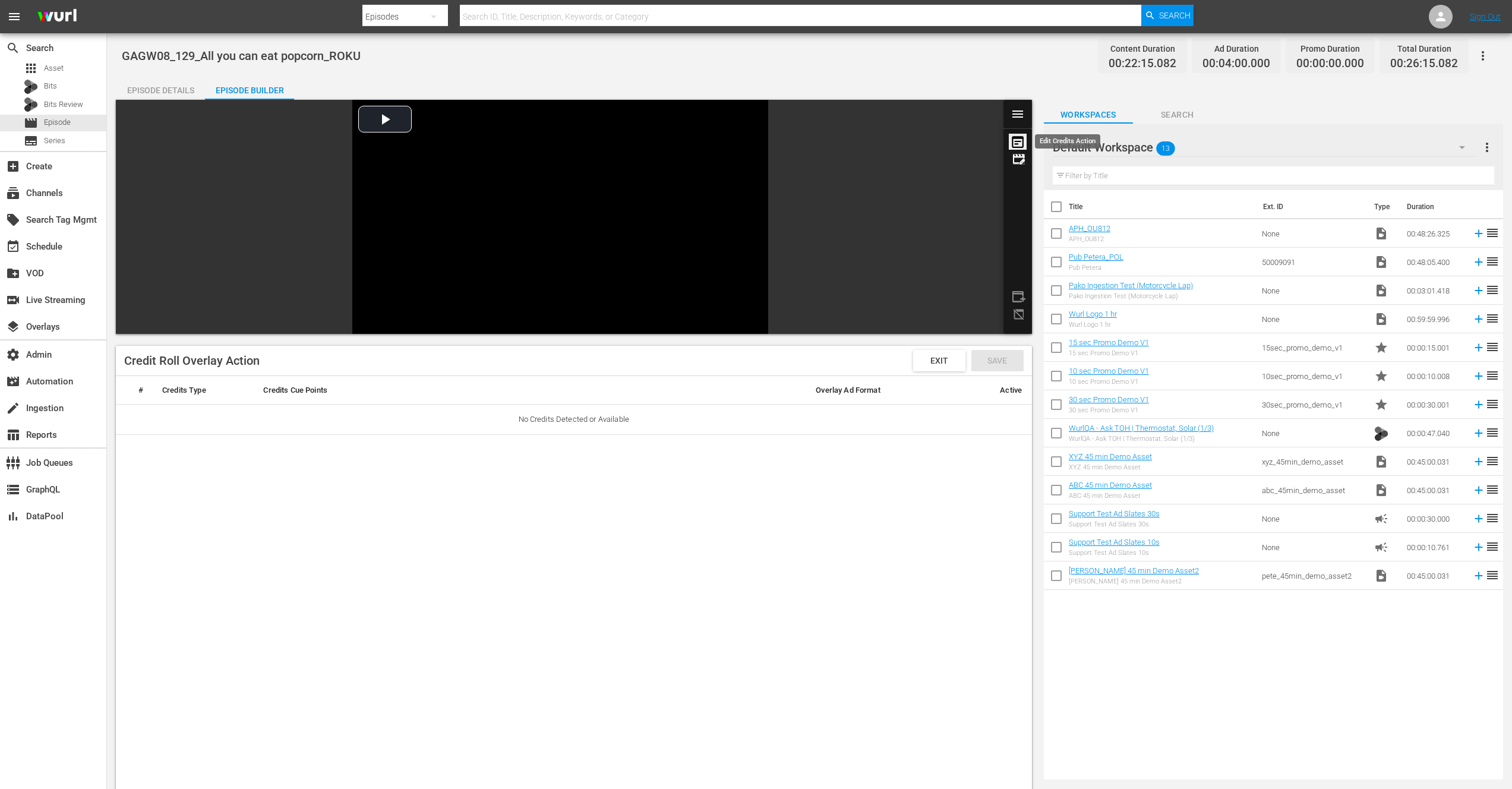
click at [1020, 144] on icon at bounding box center [1018, 141] width 18 height 17
click at [54, 127] on span "Episode" at bounding box center [56, 123] width 27 height 12
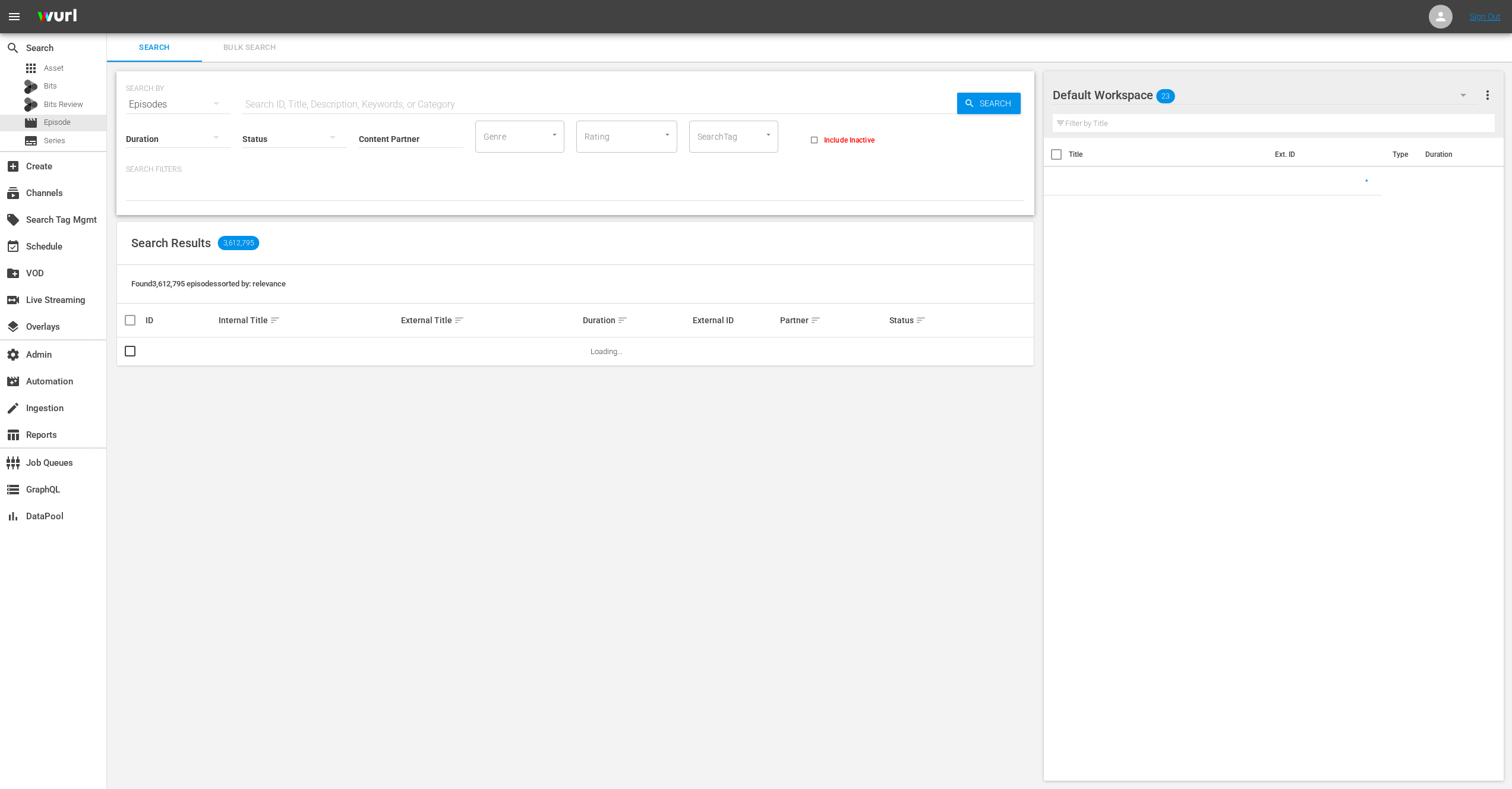
click at [321, 102] on input "text" at bounding box center [599, 104] width 714 height 29
paste input "29763056"
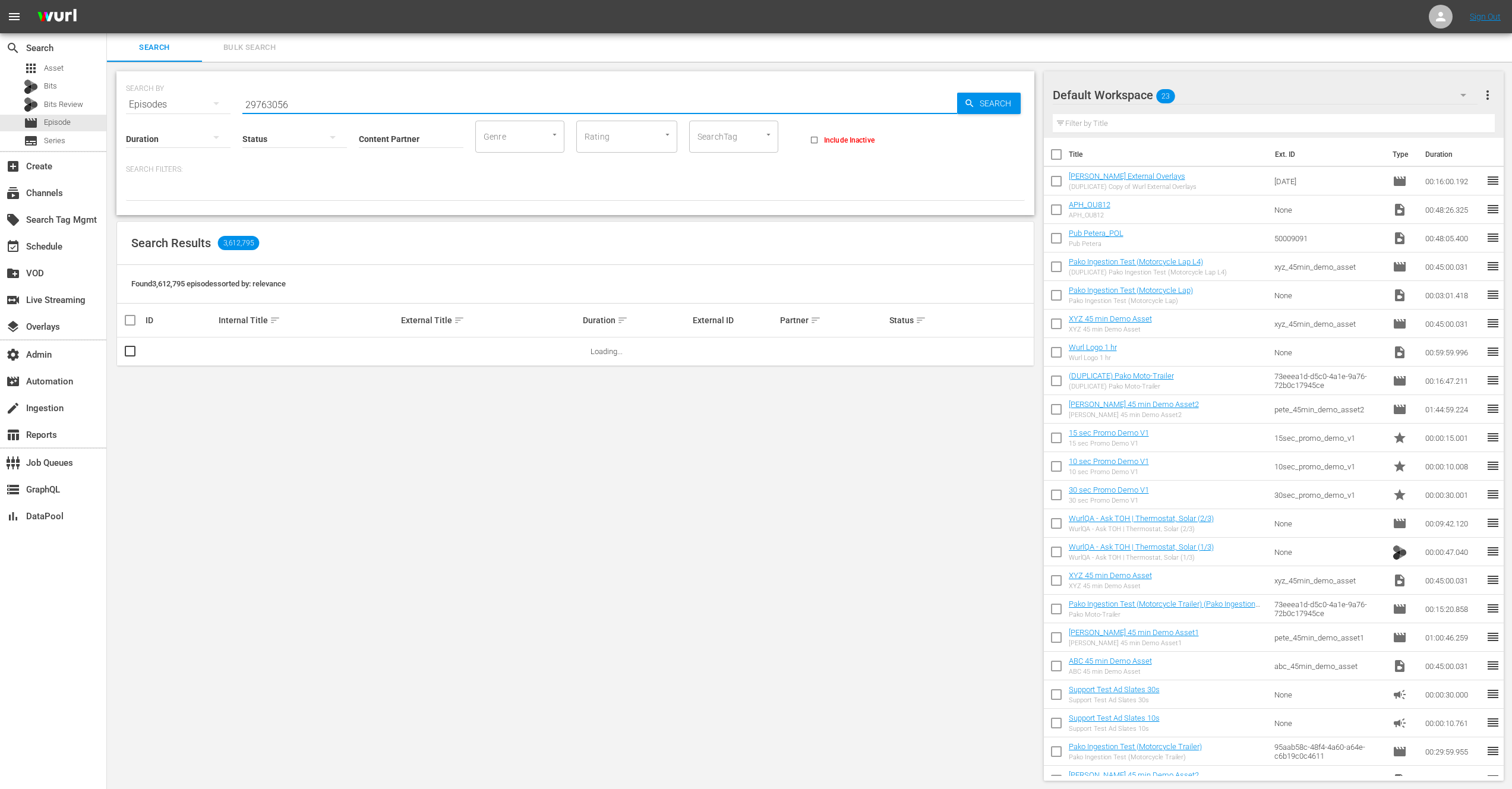
type input "29763056"
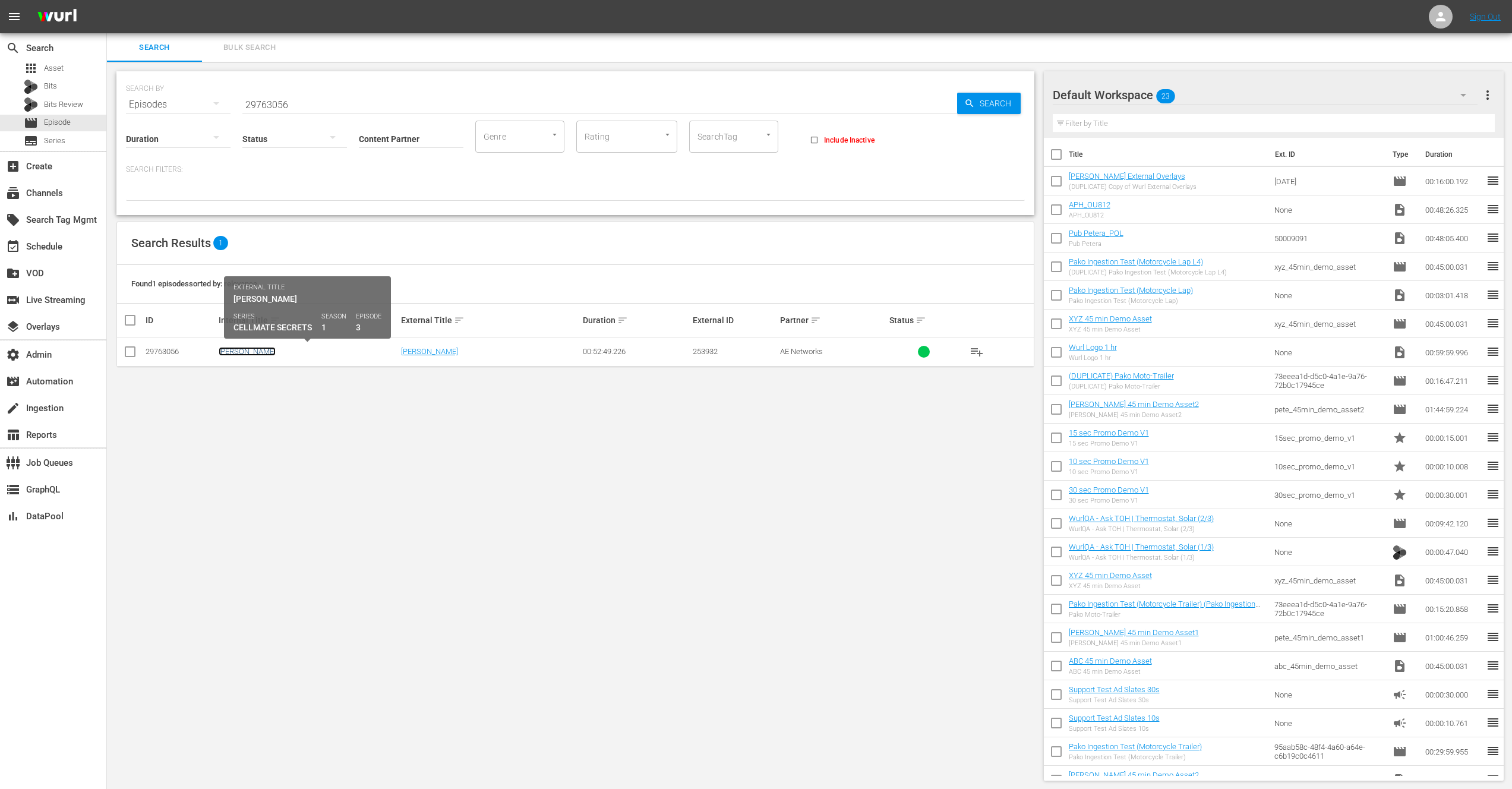
click at [237, 353] on link "Joyce Mitchell" at bounding box center [248, 351] width 57 height 9
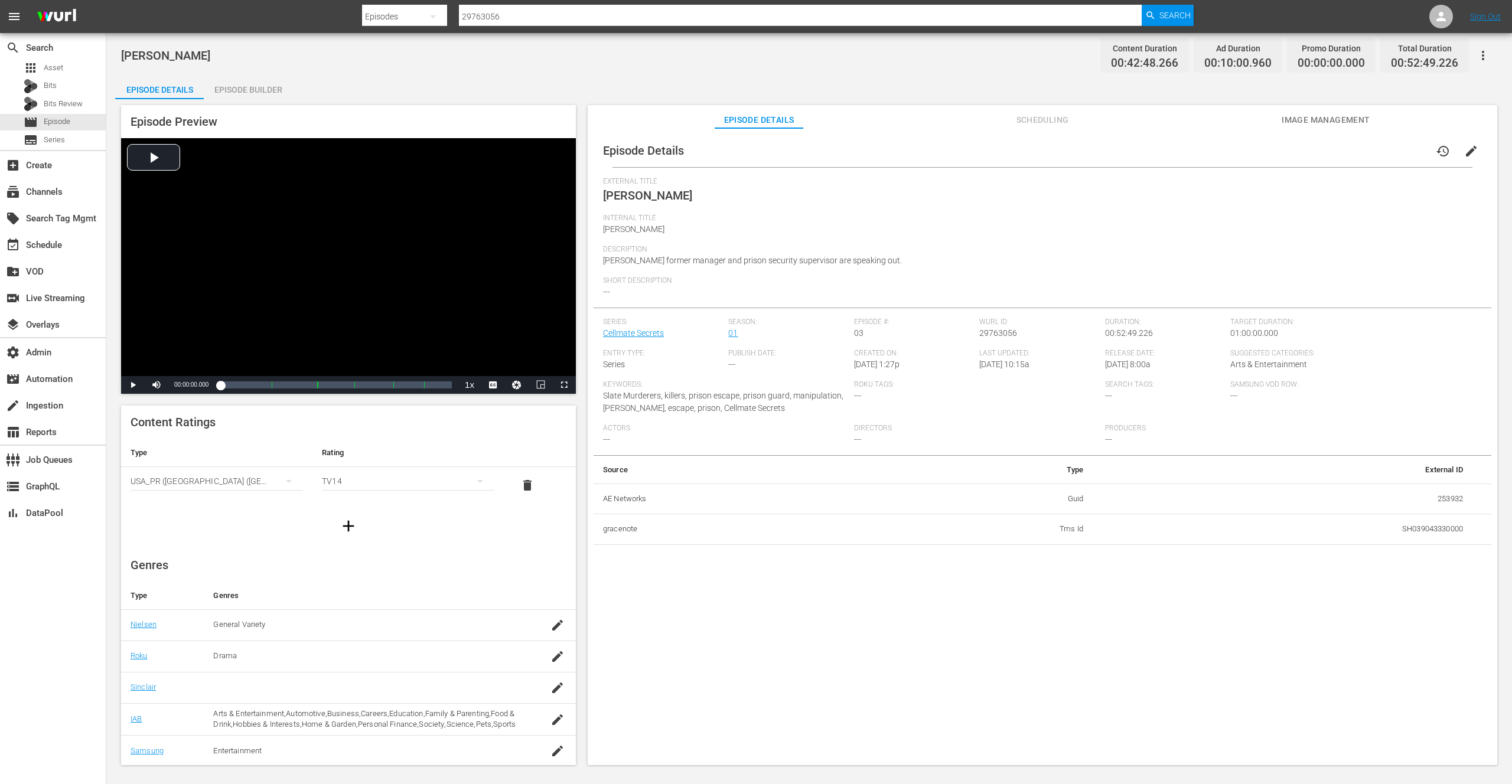
click at [248, 90] on div "Episode Builder" at bounding box center [248, 90] width 89 height 29
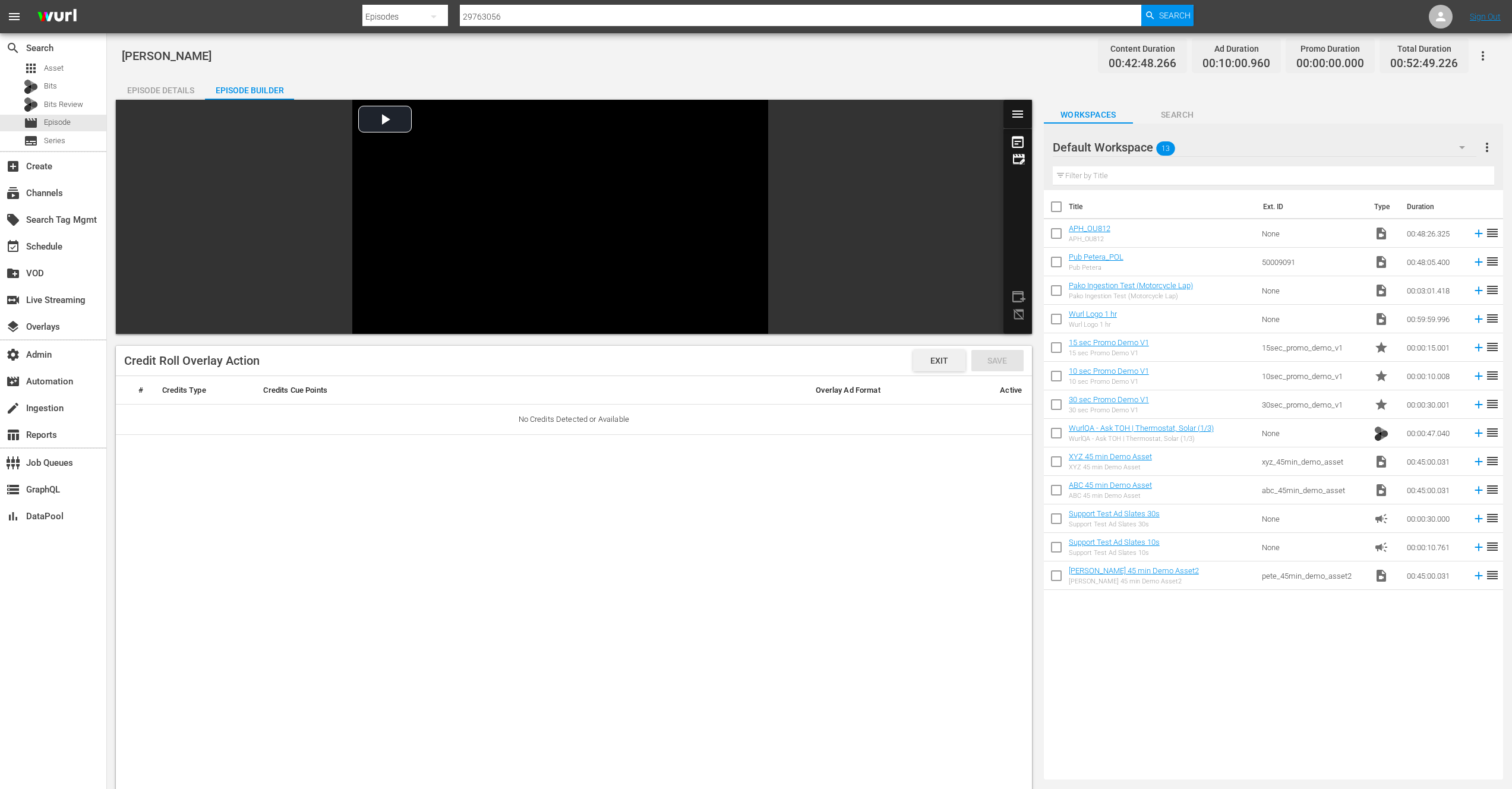
click at [941, 364] on span "Exit" at bounding box center [938, 361] width 37 height 10
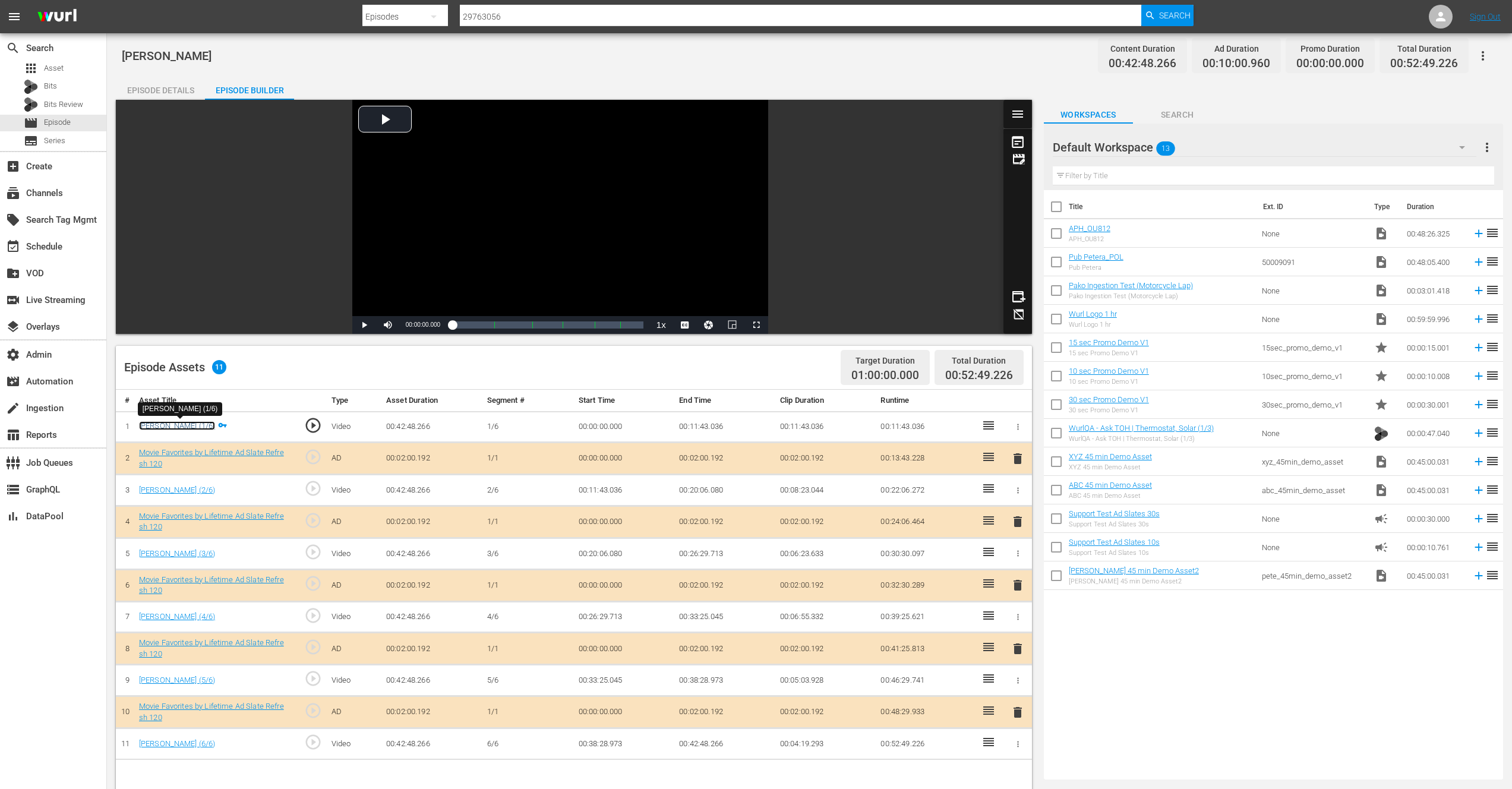
click at [171, 424] on link "Joyce Mitchell (1/6)" at bounding box center [176, 425] width 76 height 9
